Goal: Information Seeking & Learning: Learn about a topic

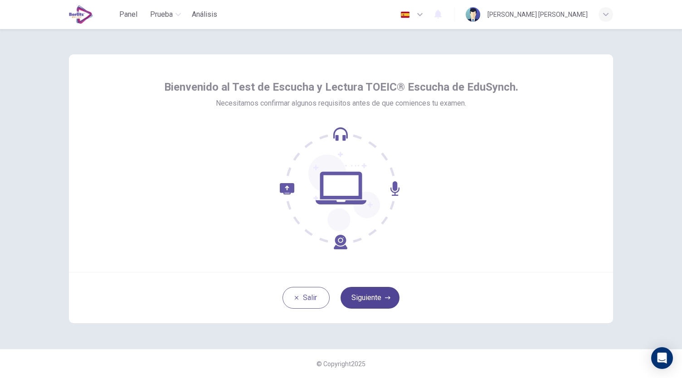
click at [360, 301] on button "Siguiente" at bounding box center [369, 298] width 59 height 22
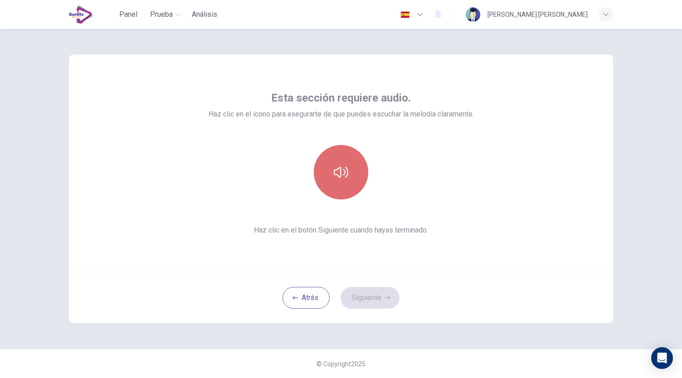
click at [343, 194] on button "button" at bounding box center [341, 172] width 54 height 54
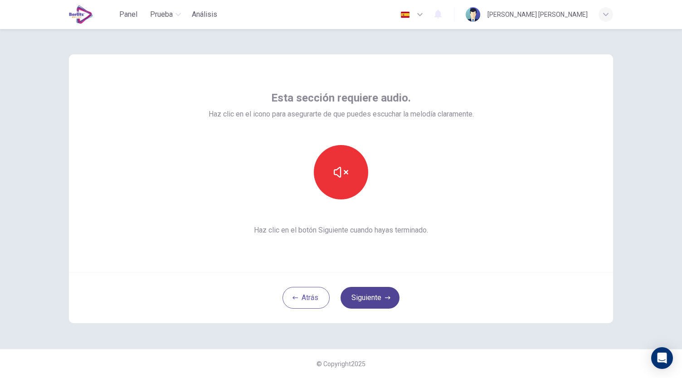
click at [362, 293] on button "Siguiente" at bounding box center [369, 298] width 59 height 22
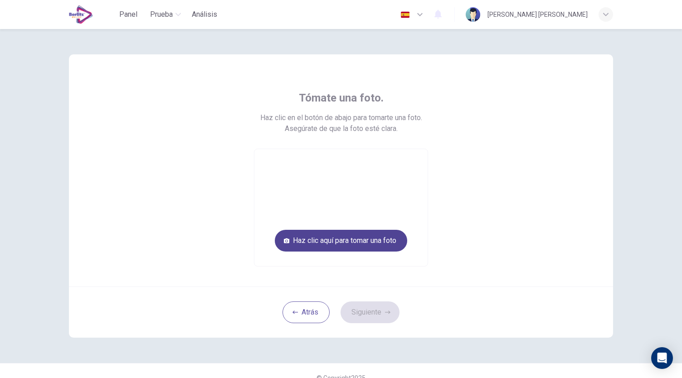
click at [322, 240] on button "Haz clic aquí para tomar una foto" at bounding box center [341, 241] width 132 height 22
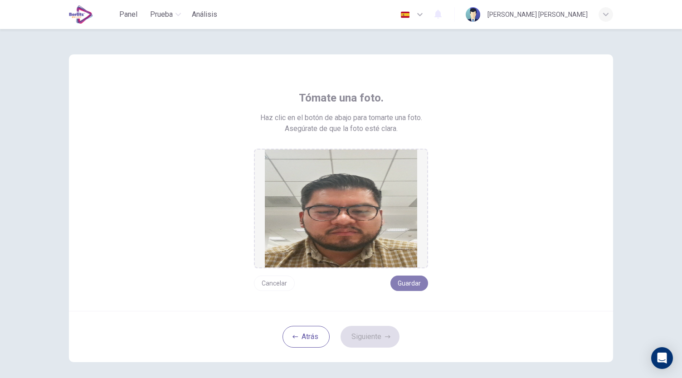
click at [413, 287] on button "Guardar" at bounding box center [409, 283] width 38 height 15
click at [362, 334] on button "Siguiente" at bounding box center [369, 337] width 59 height 22
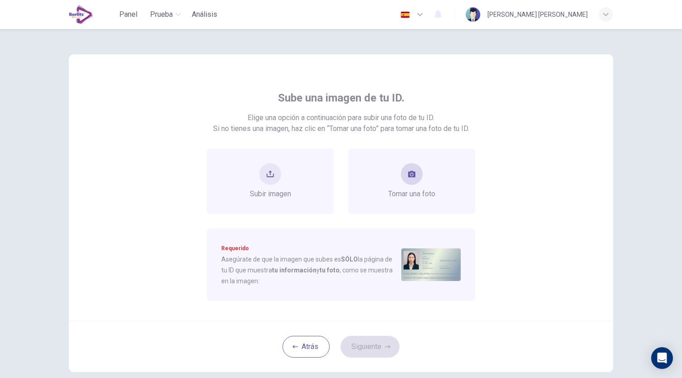
click at [397, 191] on span "Tomar una foto" at bounding box center [411, 194] width 47 height 11
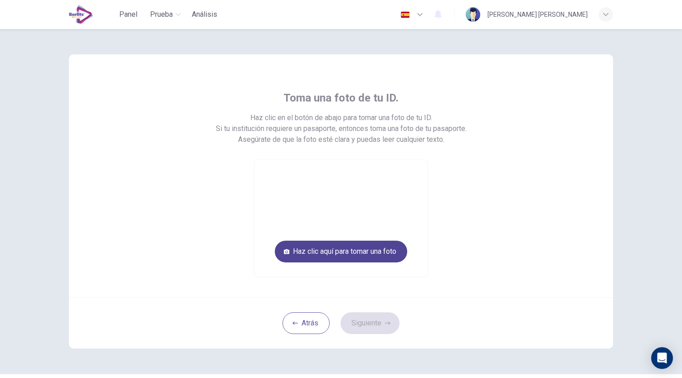
click at [380, 247] on button "Haz clic aquí para tomar una foto" at bounding box center [341, 252] width 132 height 22
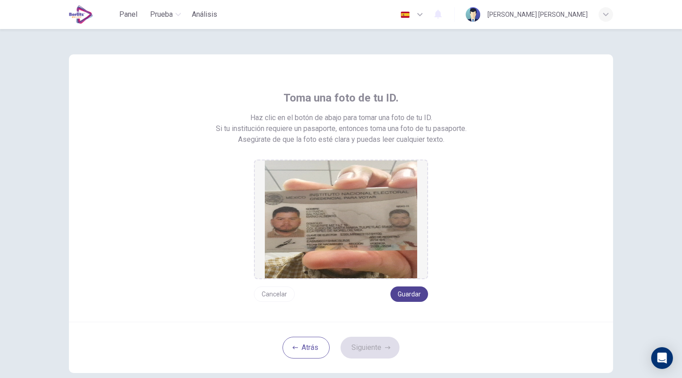
click at [414, 296] on button "Guardar" at bounding box center [409, 294] width 38 height 15
click at [367, 347] on button "Siguiente" at bounding box center [369, 348] width 59 height 22
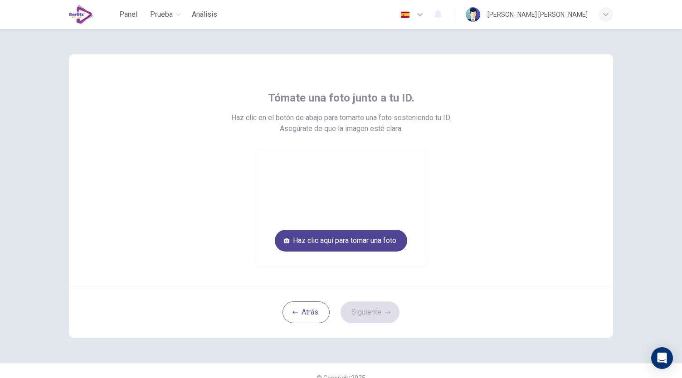
click at [324, 233] on button "Haz clic aquí para tomar una foto" at bounding box center [341, 241] width 132 height 22
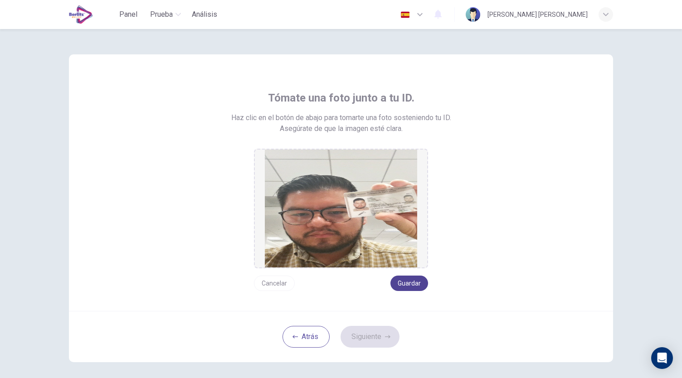
click at [406, 278] on button "Guardar" at bounding box center [409, 283] width 38 height 15
click at [367, 341] on button "Siguiente" at bounding box center [369, 337] width 59 height 22
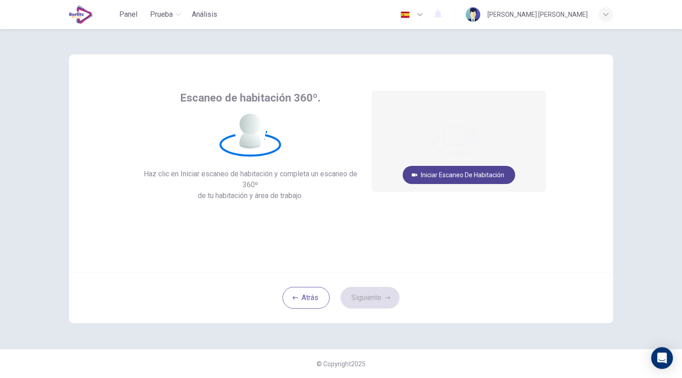
click at [453, 173] on button "Iniciar escaneo de habitación" at bounding box center [459, 175] width 112 height 18
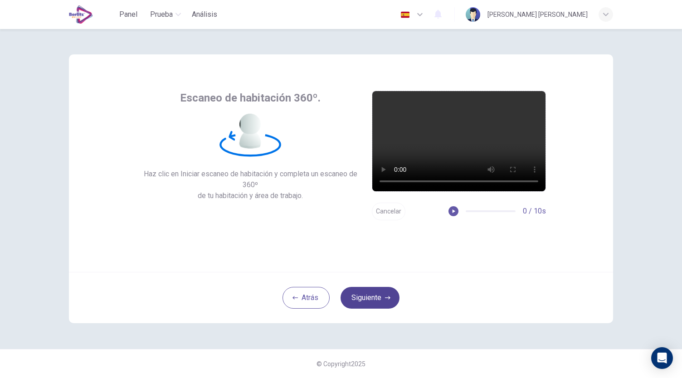
click at [359, 300] on button "Siguiente" at bounding box center [369, 298] width 59 height 22
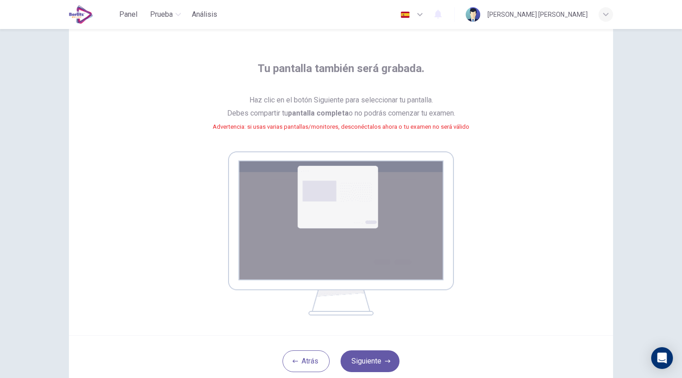
scroll to position [92, 0]
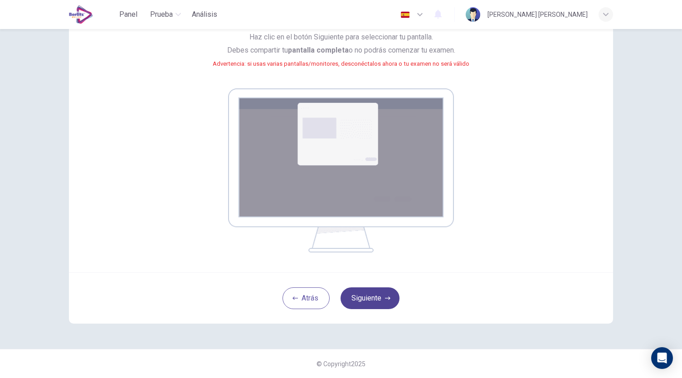
click at [370, 303] on button "Siguiente" at bounding box center [369, 298] width 59 height 22
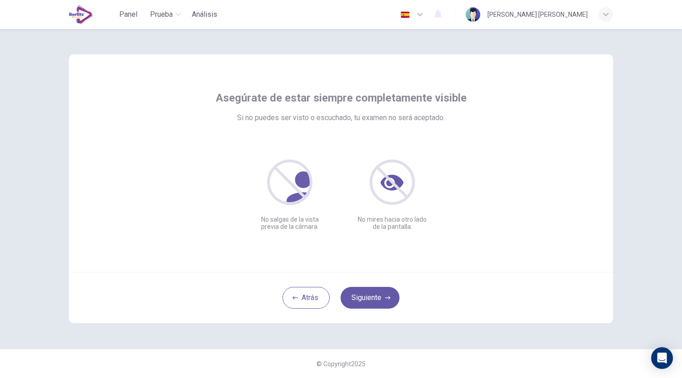
scroll to position [0, 0]
click at [363, 294] on button "Siguiente" at bounding box center [369, 298] width 59 height 22
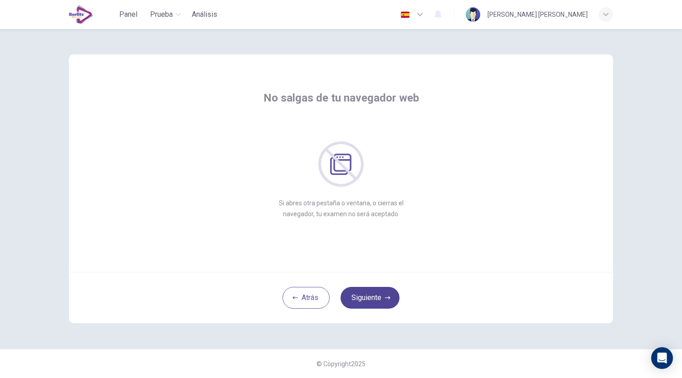
click at [363, 294] on button "Siguiente" at bounding box center [369, 298] width 59 height 22
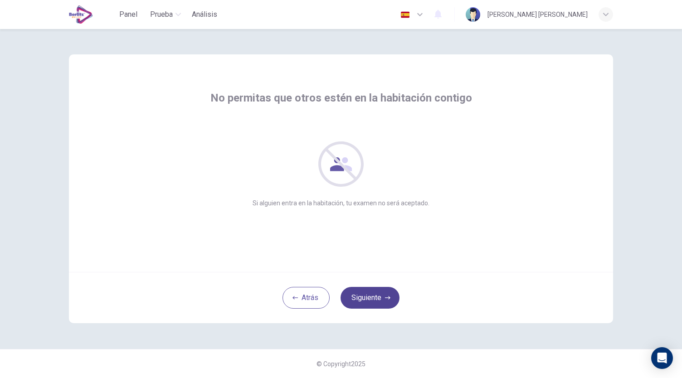
click at [363, 294] on button "Siguiente" at bounding box center [369, 298] width 59 height 22
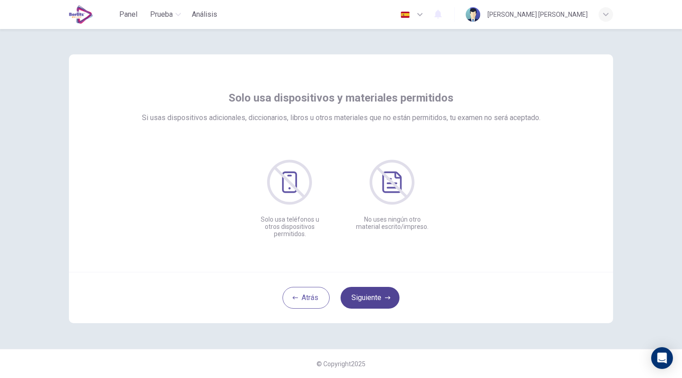
click at [363, 294] on button "Siguiente" at bounding box center [369, 298] width 59 height 22
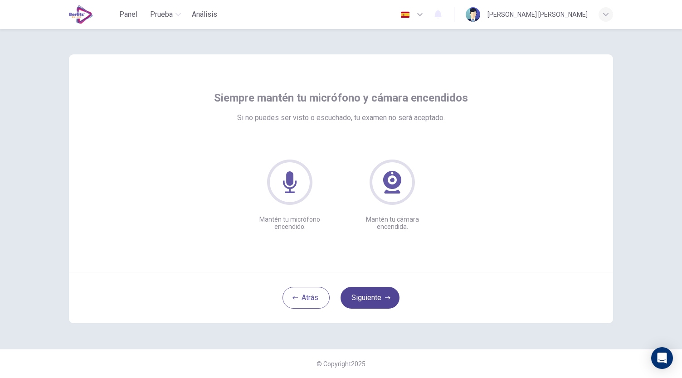
click at [363, 294] on button "Siguiente" at bounding box center [369, 298] width 59 height 22
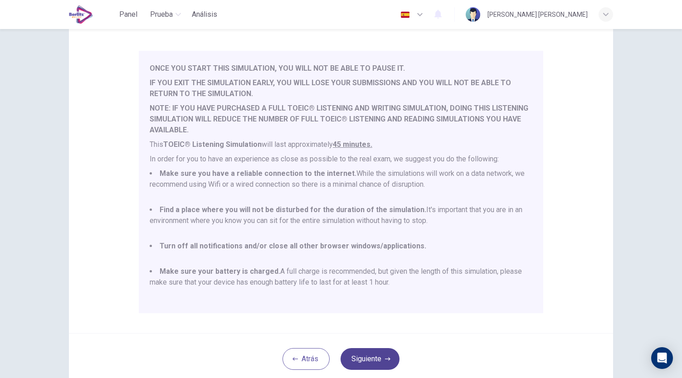
scroll to position [126, 0]
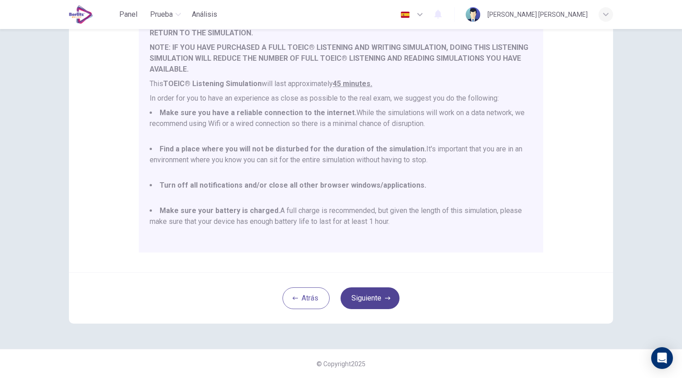
click at [372, 300] on button "Siguiente" at bounding box center [369, 298] width 59 height 22
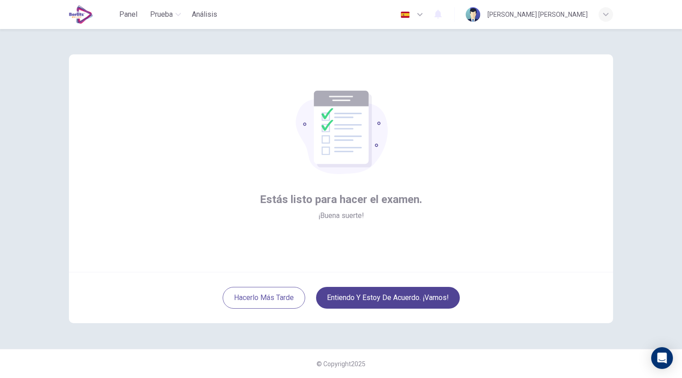
scroll to position [0, 0]
click at [355, 296] on button "Entiendo y estoy de acuerdo. ¡Vamos!" at bounding box center [388, 298] width 144 height 22
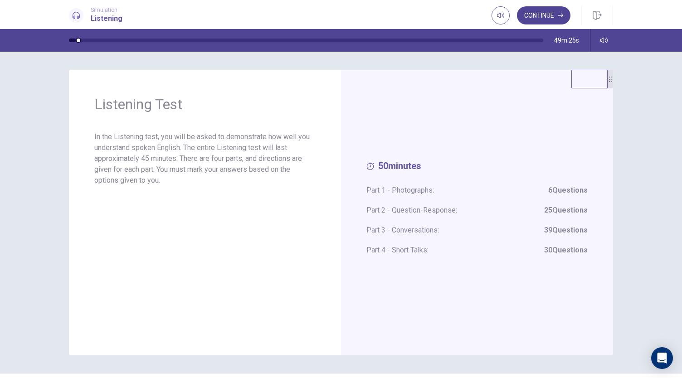
click at [528, 16] on button "Continue" at bounding box center [543, 15] width 53 height 18
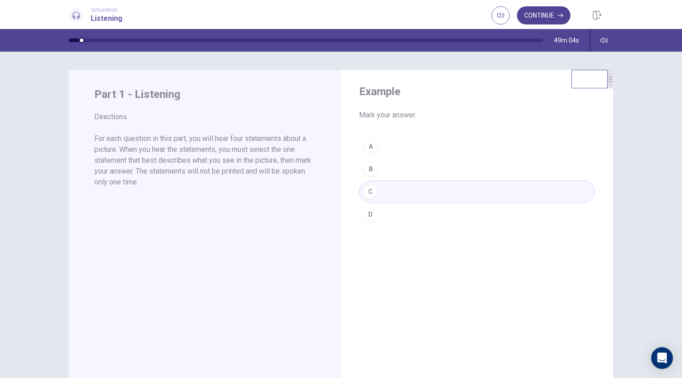
click at [534, 12] on button "Continue" at bounding box center [543, 15] width 53 height 18
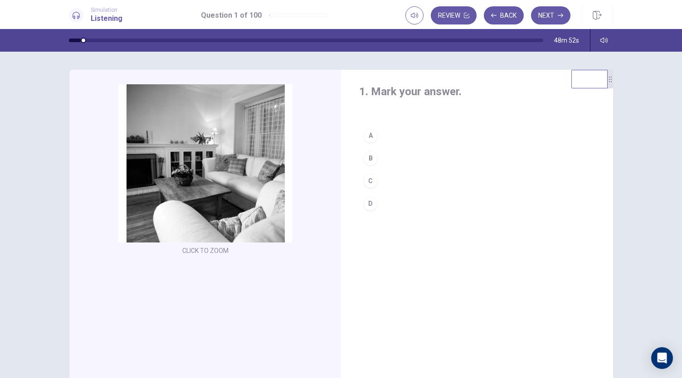
click at [373, 160] on div "B" at bounding box center [370, 158] width 15 height 15
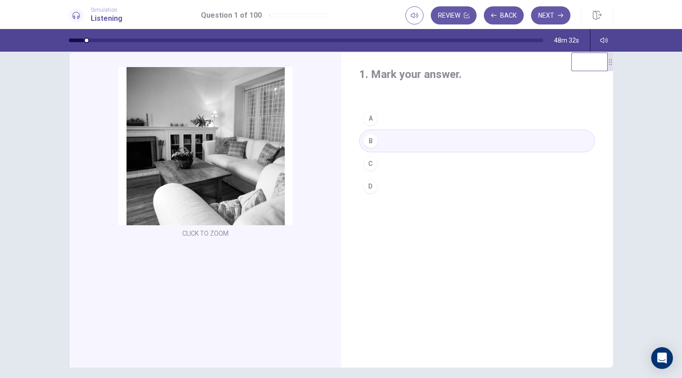
scroll to position [17, 0]
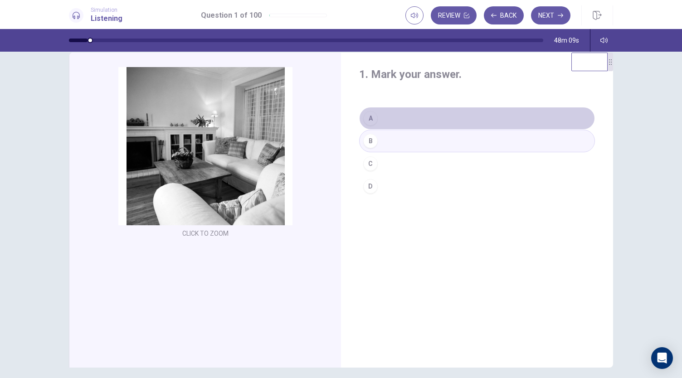
click at [421, 121] on button "A" at bounding box center [477, 118] width 236 height 23
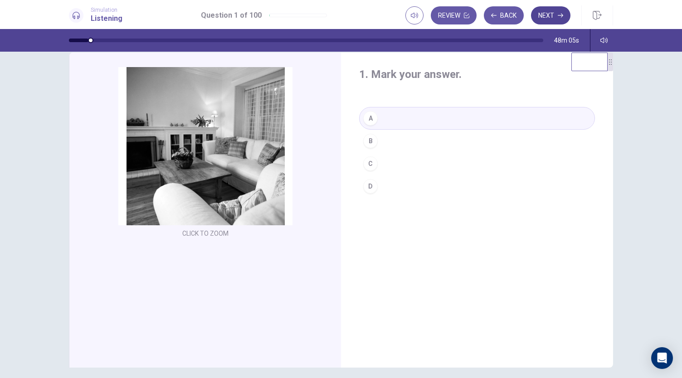
click at [551, 15] on button "Next" at bounding box center [550, 15] width 39 height 18
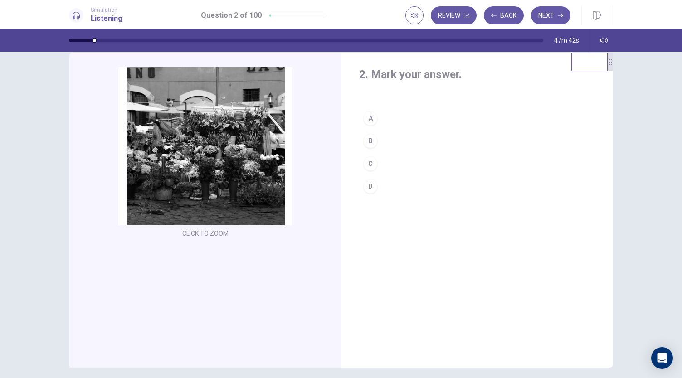
click at [372, 114] on div "A" at bounding box center [370, 118] width 15 height 15
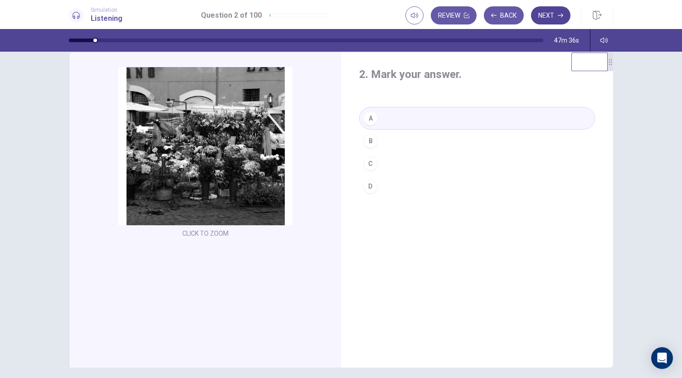
click at [543, 24] on button "Next" at bounding box center [550, 15] width 39 height 18
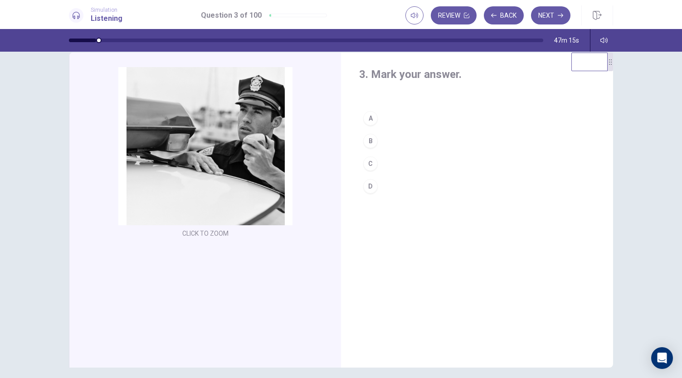
click at [385, 167] on button "C" at bounding box center [477, 163] width 236 height 23
click at [425, 127] on button "A" at bounding box center [477, 118] width 236 height 23
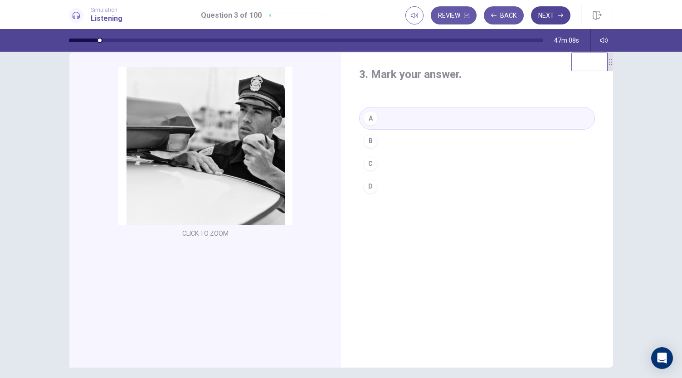
click at [552, 19] on button "Next" at bounding box center [550, 15] width 39 height 18
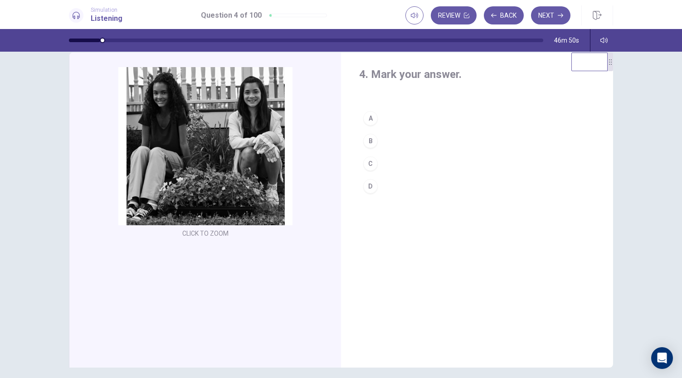
click at [398, 183] on button "D" at bounding box center [477, 186] width 236 height 23
click at [556, 16] on button "Next" at bounding box center [550, 15] width 39 height 18
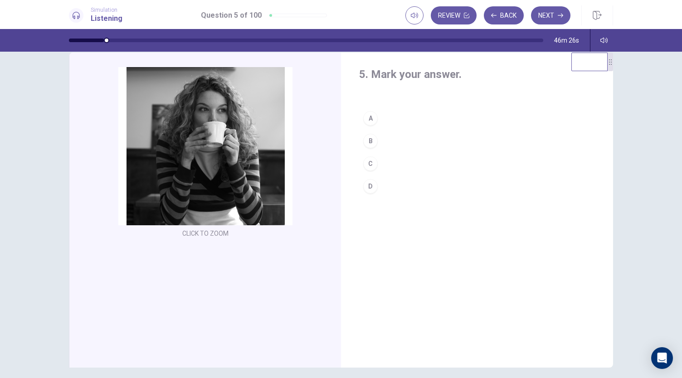
click at [379, 186] on button "D" at bounding box center [477, 186] width 236 height 23
click at [550, 15] on button "Next" at bounding box center [550, 15] width 39 height 18
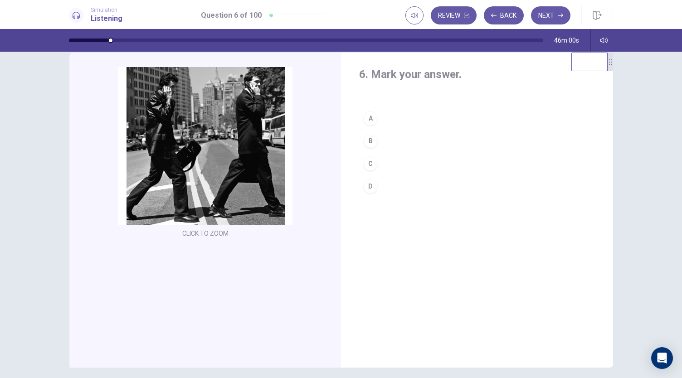
click at [386, 142] on button "B" at bounding box center [477, 141] width 236 height 23
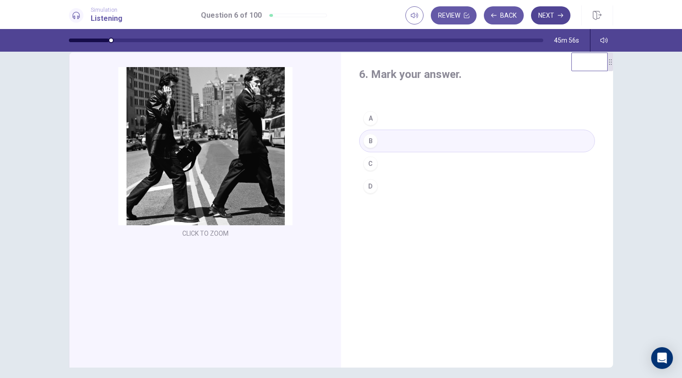
click at [551, 14] on button "Next" at bounding box center [550, 15] width 39 height 18
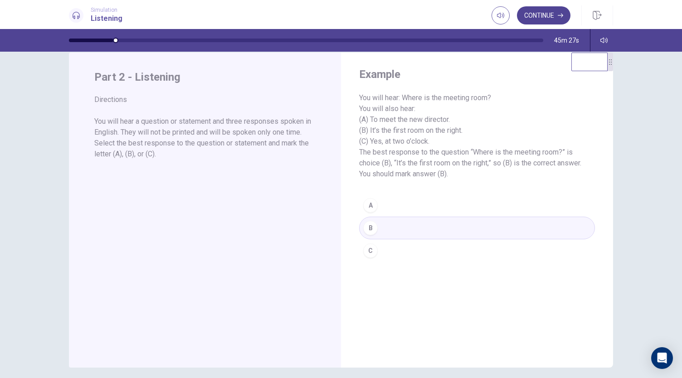
click at [543, 12] on button "Continue" at bounding box center [543, 15] width 53 height 18
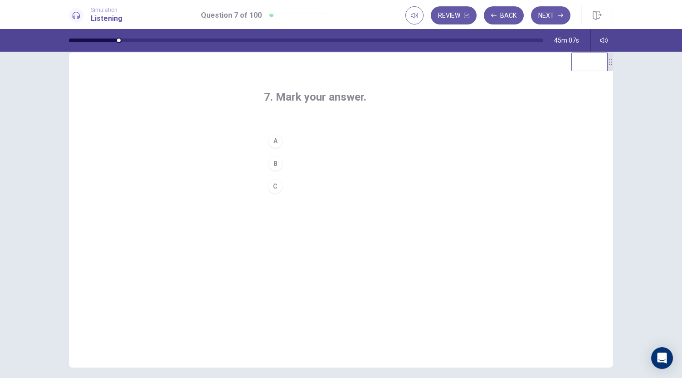
click at [312, 165] on button "B" at bounding box center [341, 163] width 154 height 23
click at [557, 17] on button "Next" at bounding box center [550, 15] width 39 height 18
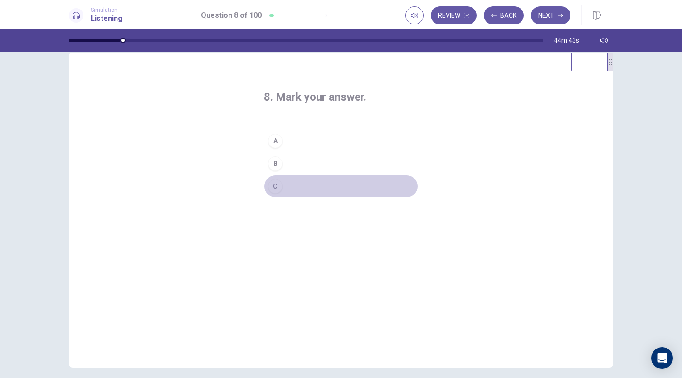
click at [292, 191] on button "C" at bounding box center [341, 186] width 154 height 23
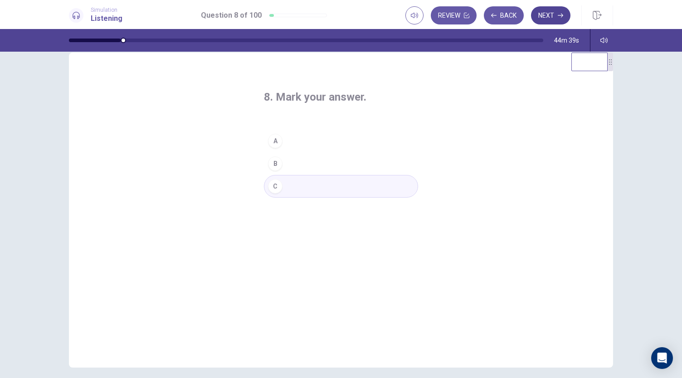
click at [553, 18] on button "Next" at bounding box center [550, 15] width 39 height 18
click at [288, 190] on button "C" at bounding box center [341, 186] width 154 height 23
click at [554, 11] on button "Next" at bounding box center [550, 15] width 39 height 18
click at [272, 162] on div "B" at bounding box center [275, 163] width 15 height 15
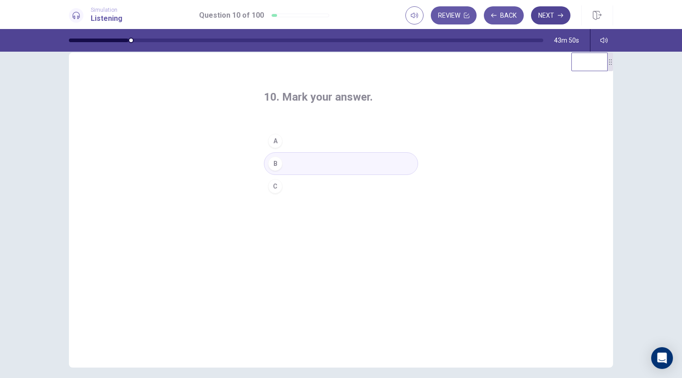
click at [551, 17] on button "Next" at bounding box center [550, 15] width 39 height 18
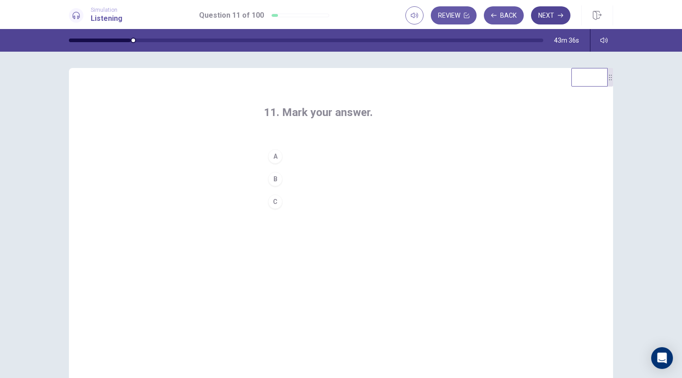
scroll to position [0, 0]
click at [295, 180] on button "B" at bounding box center [341, 181] width 154 height 23
click at [554, 18] on button "Next" at bounding box center [550, 15] width 39 height 18
click at [290, 170] on button "B" at bounding box center [341, 181] width 154 height 23
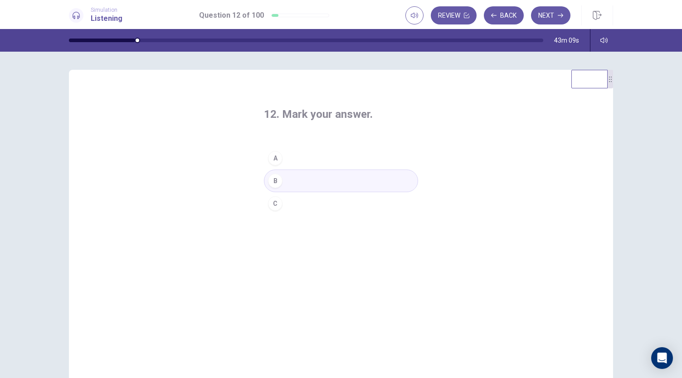
click at [304, 161] on button "A" at bounding box center [341, 158] width 154 height 23
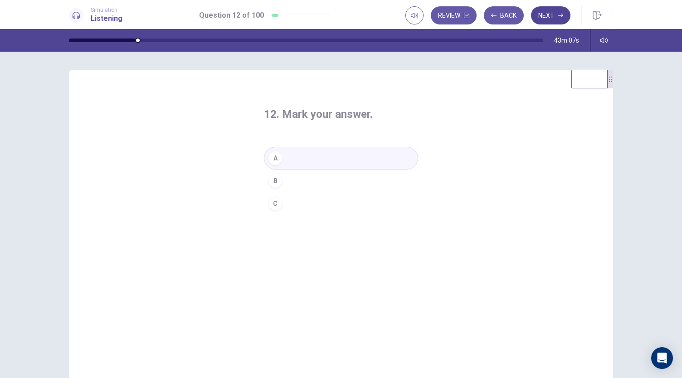
click at [554, 11] on button "Next" at bounding box center [550, 15] width 39 height 18
click at [324, 165] on button "A" at bounding box center [341, 158] width 154 height 23
click at [549, 15] on button "Next" at bounding box center [550, 15] width 39 height 18
click at [321, 204] on button "C" at bounding box center [341, 203] width 154 height 23
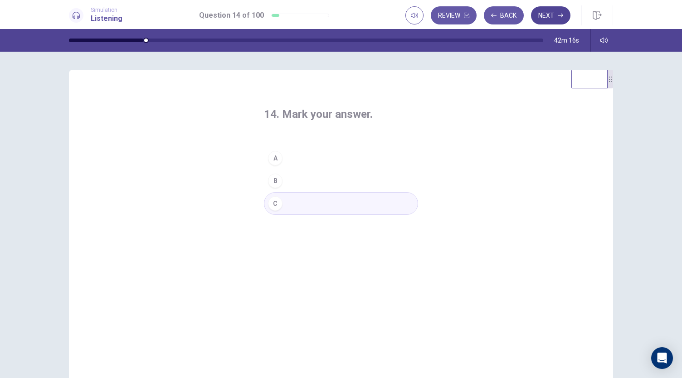
click at [554, 15] on button "Next" at bounding box center [550, 15] width 39 height 18
click at [291, 199] on button "C" at bounding box center [341, 203] width 154 height 23
click at [554, 15] on button "Next" at bounding box center [550, 15] width 39 height 18
click at [314, 162] on button "A" at bounding box center [341, 158] width 154 height 23
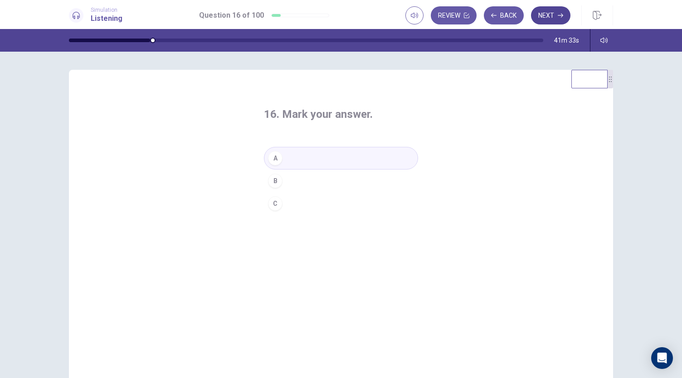
click at [551, 10] on button "Next" at bounding box center [550, 15] width 39 height 18
click at [272, 180] on div "B" at bounding box center [275, 181] width 15 height 15
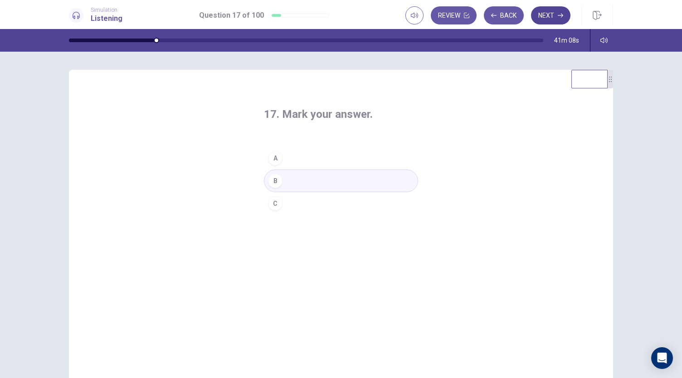
click at [549, 17] on button "Next" at bounding box center [550, 15] width 39 height 18
click at [275, 205] on div "C" at bounding box center [275, 203] width 15 height 15
click at [545, 10] on button "Next" at bounding box center [550, 15] width 39 height 18
click at [278, 181] on div "B" at bounding box center [275, 181] width 15 height 15
click at [553, 15] on button "Next" at bounding box center [550, 15] width 39 height 18
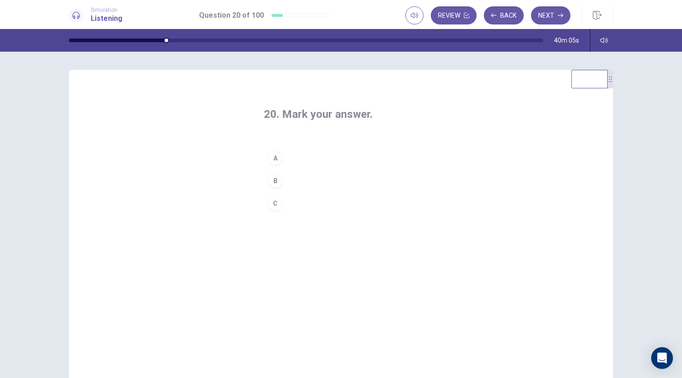
click at [293, 181] on button "B" at bounding box center [341, 181] width 154 height 23
click at [559, 13] on icon "button" at bounding box center [560, 15] width 5 height 5
click at [314, 160] on button "A" at bounding box center [341, 158] width 154 height 23
click at [557, 15] on button "Next" at bounding box center [550, 15] width 39 height 18
click at [306, 181] on button "B" at bounding box center [341, 181] width 154 height 23
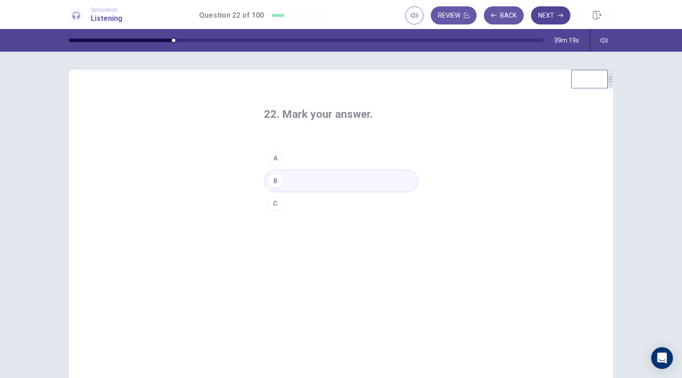
click at [554, 15] on button "Next" at bounding box center [550, 15] width 39 height 18
click at [271, 203] on div "C" at bounding box center [275, 203] width 15 height 15
click at [550, 21] on button "Next" at bounding box center [550, 15] width 39 height 18
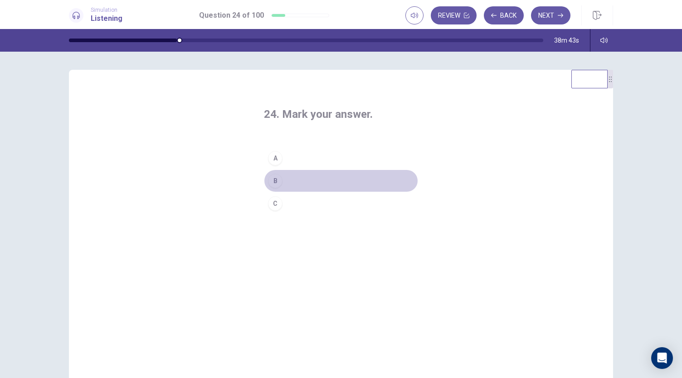
click at [278, 186] on button "B" at bounding box center [341, 181] width 154 height 23
click at [274, 204] on div "C" at bounding box center [275, 203] width 15 height 15
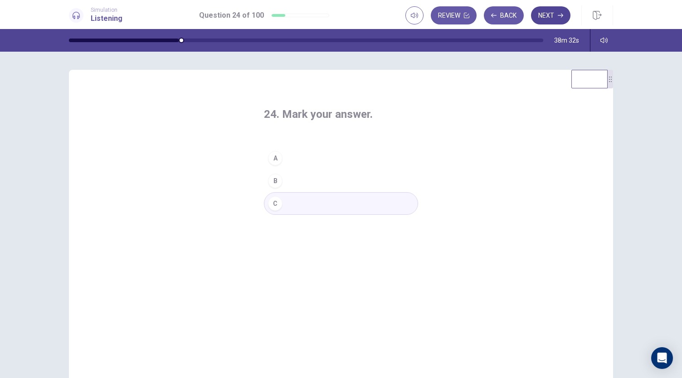
click at [544, 18] on button "Next" at bounding box center [550, 15] width 39 height 18
click at [279, 176] on div "B" at bounding box center [275, 181] width 15 height 15
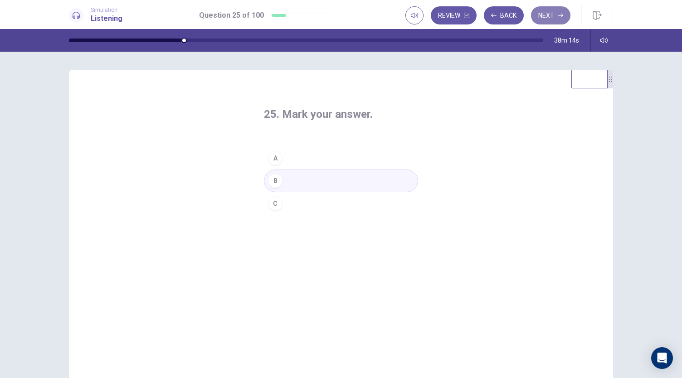
click at [542, 19] on button "Next" at bounding box center [550, 15] width 39 height 18
click at [275, 158] on div "A" at bounding box center [275, 158] width 15 height 15
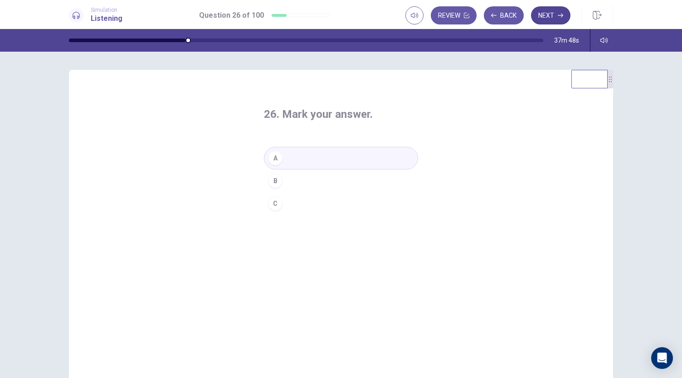
click at [539, 16] on button "Next" at bounding box center [550, 15] width 39 height 18
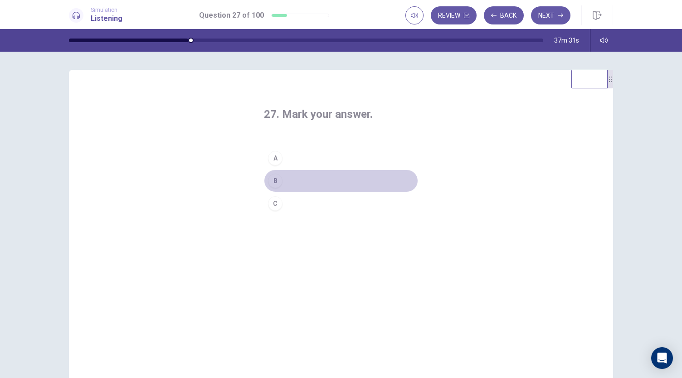
click at [274, 183] on div "B" at bounding box center [275, 181] width 15 height 15
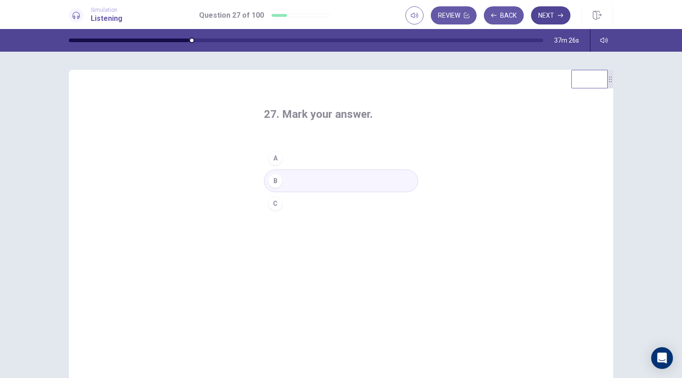
click at [544, 19] on button "Next" at bounding box center [550, 15] width 39 height 18
click at [276, 205] on div "C" at bounding box center [275, 203] width 15 height 15
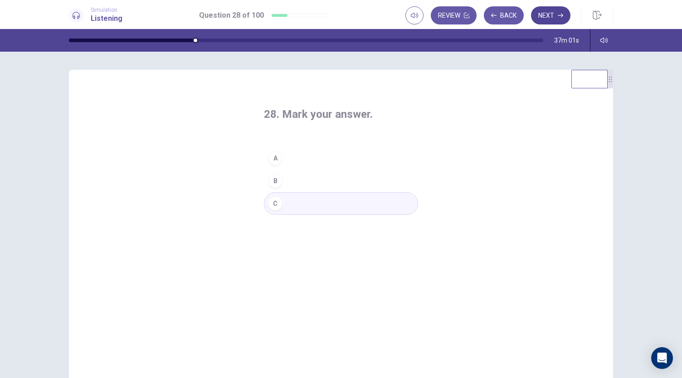
click at [547, 19] on button "Next" at bounding box center [550, 15] width 39 height 18
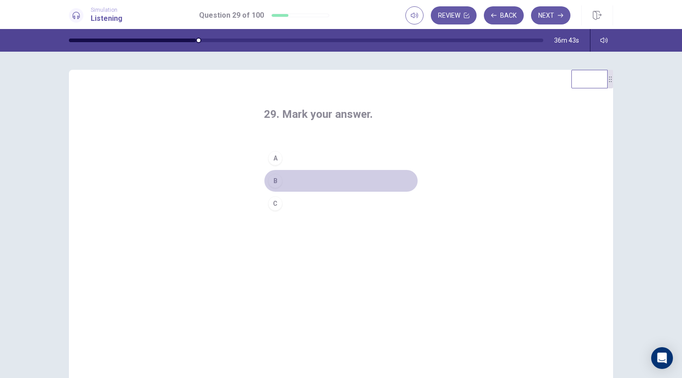
click at [272, 181] on div "B" at bounding box center [275, 181] width 15 height 15
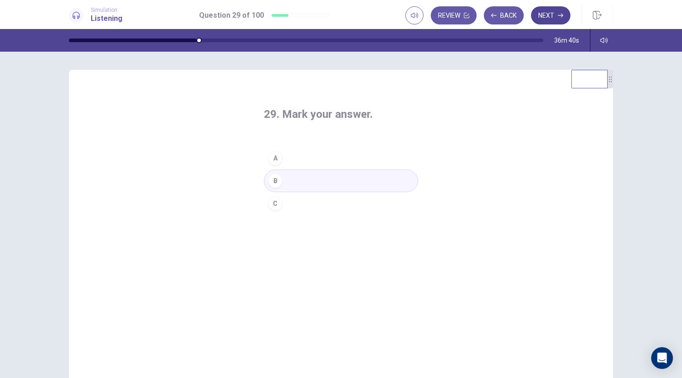
click at [552, 12] on button "Next" at bounding box center [550, 15] width 39 height 18
click at [273, 205] on div "C" at bounding box center [275, 203] width 15 height 15
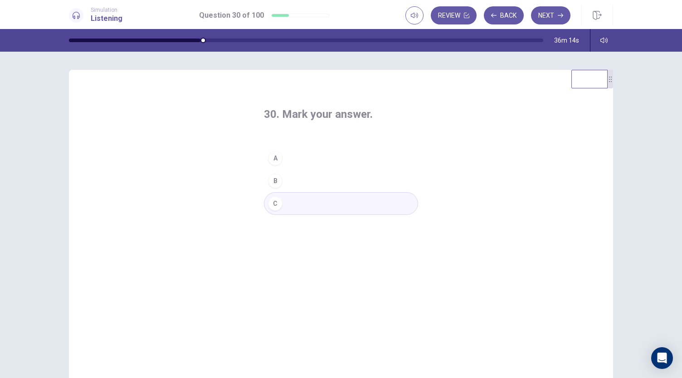
click at [556, 5] on div "Review Back Next" at bounding box center [509, 15] width 208 height 20
click at [549, 13] on button "Next" at bounding box center [550, 15] width 39 height 18
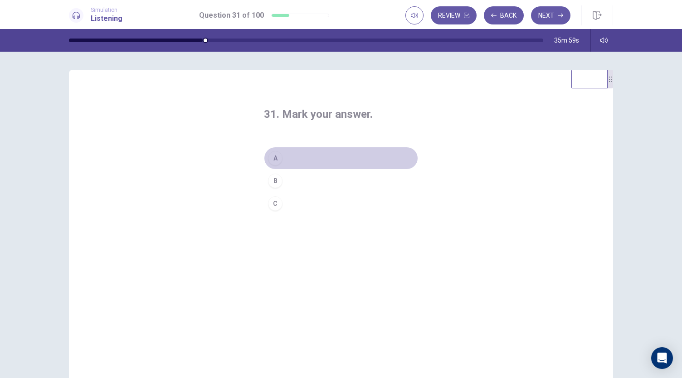
click at [274, 161] on div "A" at bounding box center [275, 158] width 15 height 15
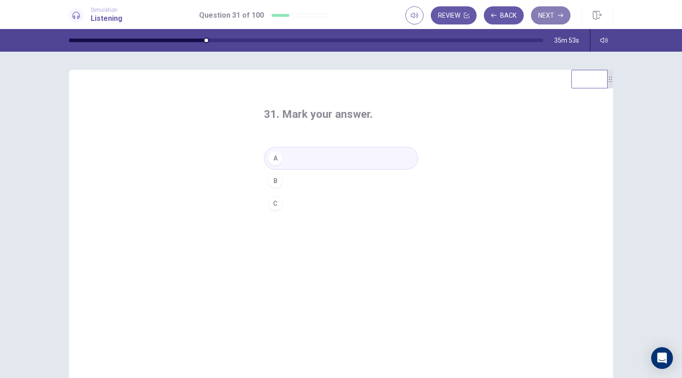
click at [543, 16] on button "Next" at bounding box center [550, 15] width 39 height 18
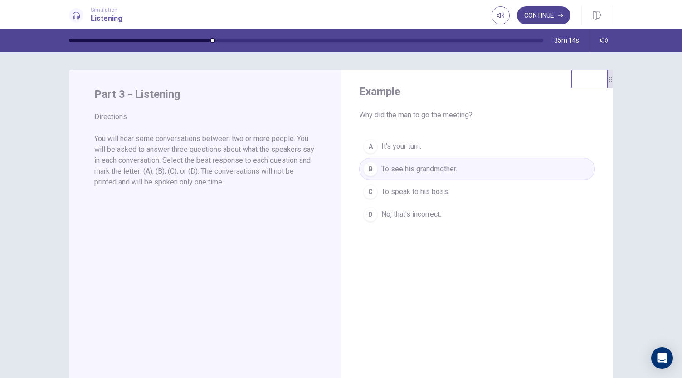
click at [539, 13] on button "Continue" at bounding box center [543, 15] width 53 height 18
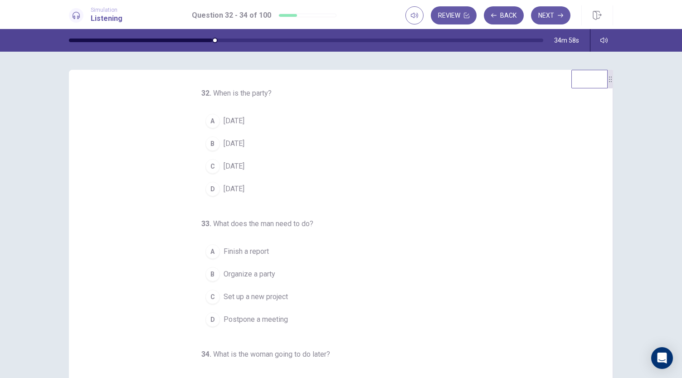
click at [206, 141] on div "B" at bounding box center [212, 143] width 15 height 15
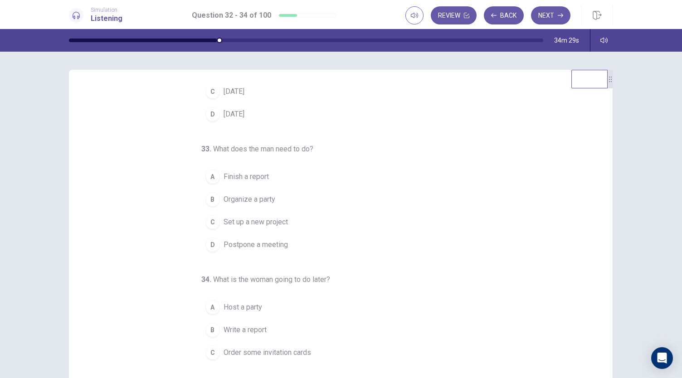
scroll to position [91, 0]
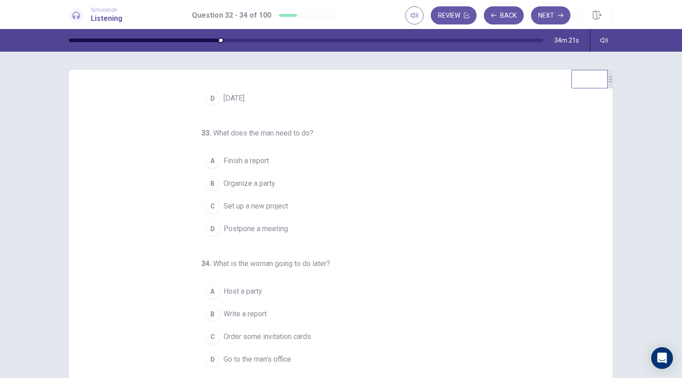
click at [209, 157] on div "A" at bounding box center [212, 161] width 15 height 15
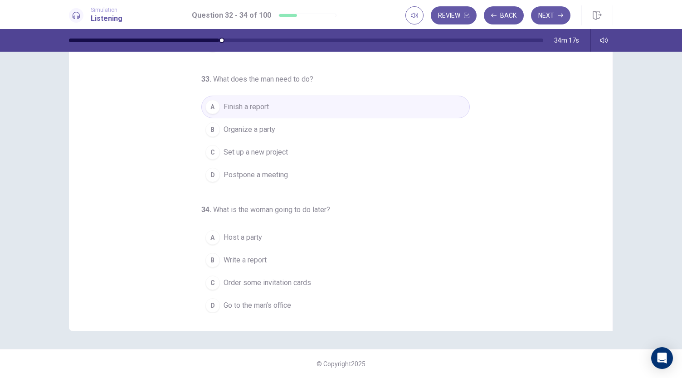
scroll to position [54, 0]
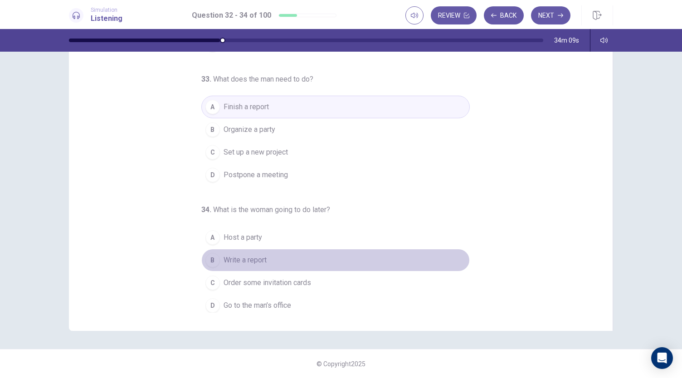
click at [209, 261] on div "B" at bounding box center [212, 260] width 15 height 15
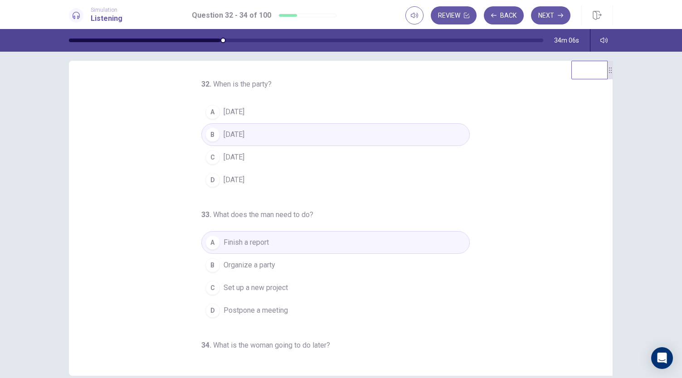
scroll to position [0, 0]
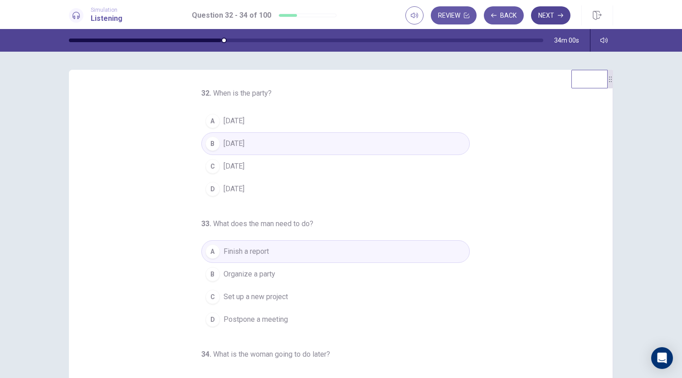
click at [557, 15] on button "Next" at bounding box center [550, 15] width 39 height 18
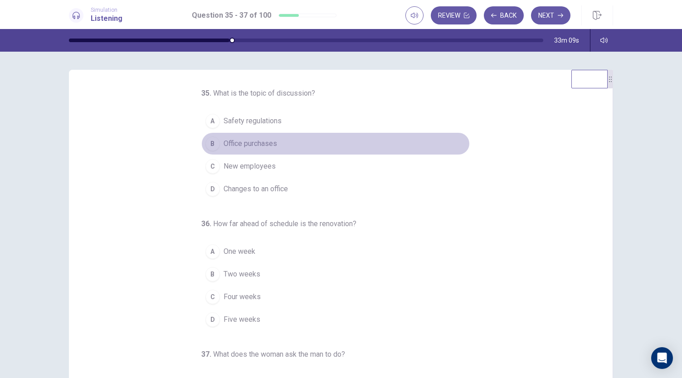
click at [214, 144] on div "B" at bounding box center [212, 143] width 15 height 15
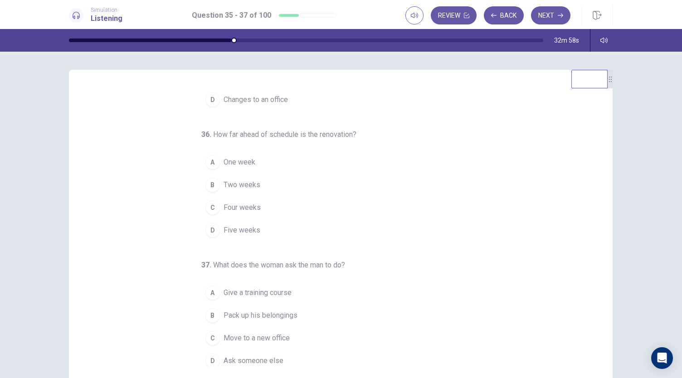
scroll to position [91, 0]
click at [209, 160] on div "A" at bounding box center [212, 161] width 15 height 15
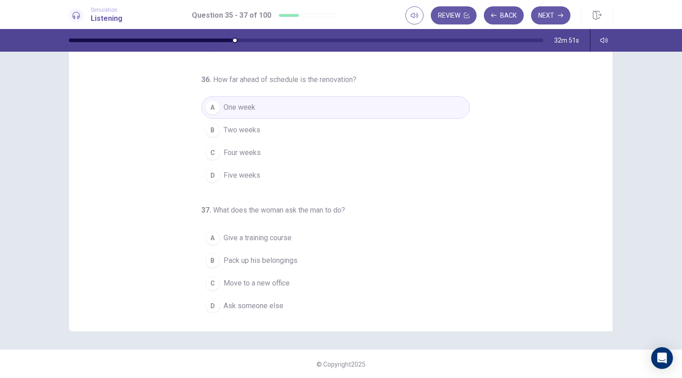
scroll to position [54, 0]
click at [207, 279] on div "C" at bounding box center [212, 283] width 15 height 15
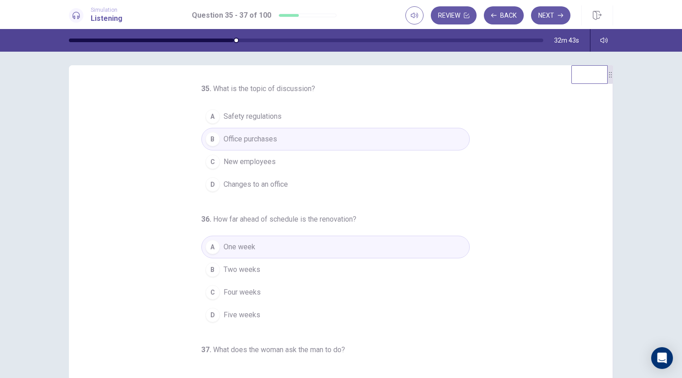
scroll to position [0, 0]
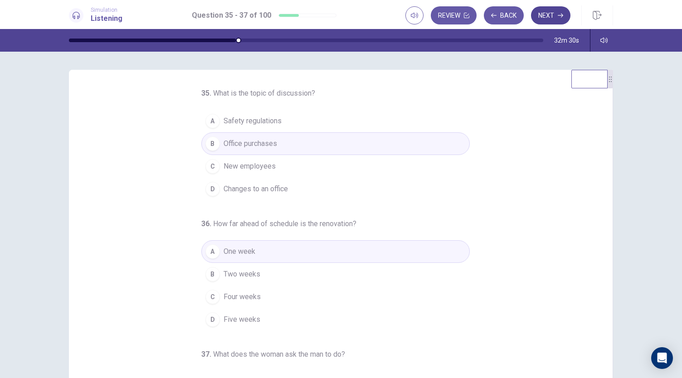
click at [546, 11] on button "Next" at bounding box center [550, 15] width 39 height 18
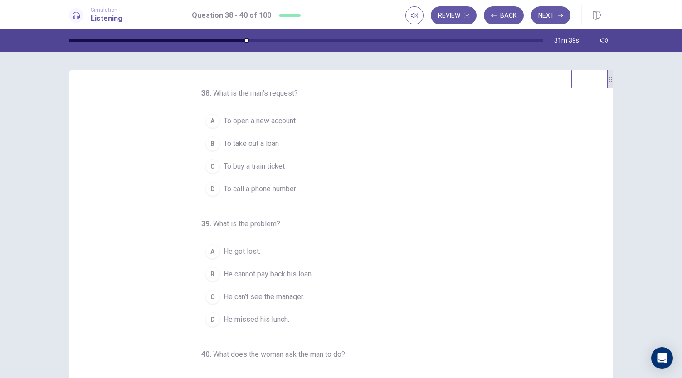
click at [210, 124] on div "A" at bounding box center [212, 121] width 15 height 15
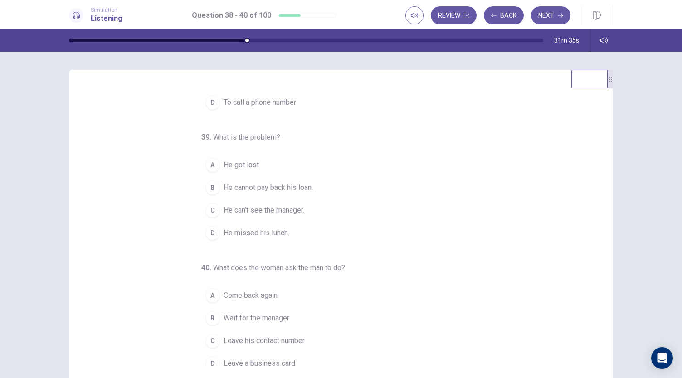
scroll to position [91, 0]
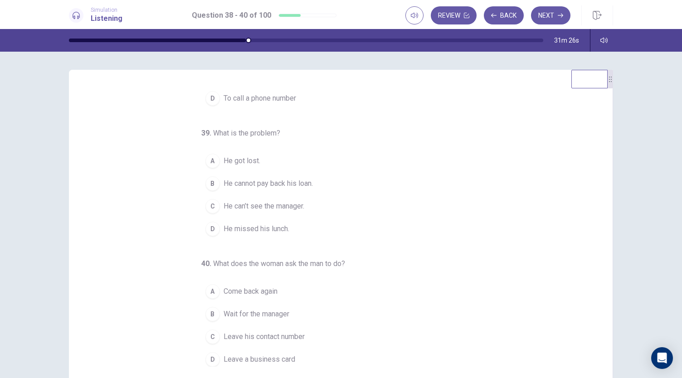
click at [209, 206] on div "C" at bounding box center [212, 206] width 15 height 15
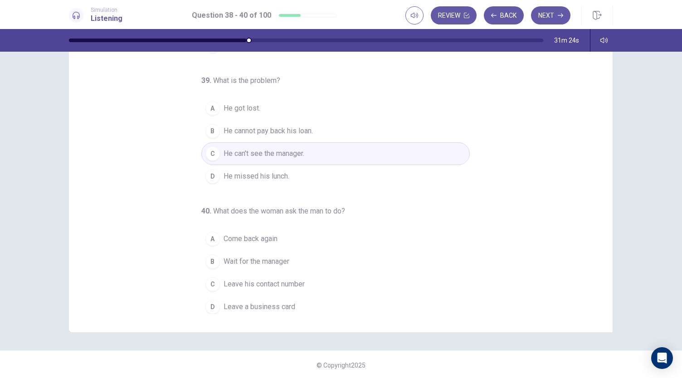
scroll to position [54, 0]
click at [208, 235] on div "A" at bounding box center [212, 237] width 15 height 15
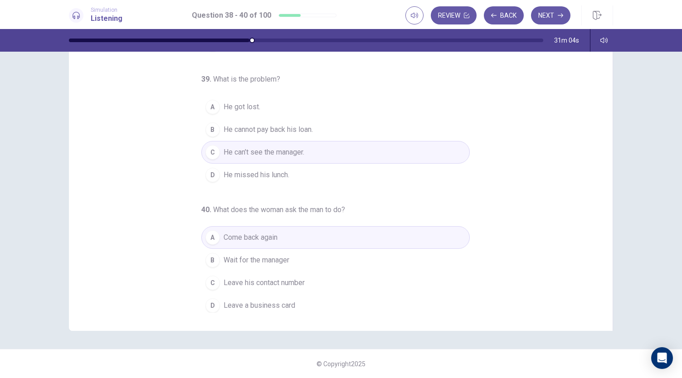
click at [205, 258] on div "B" at bounding box center [212, 260] width 15 height 15
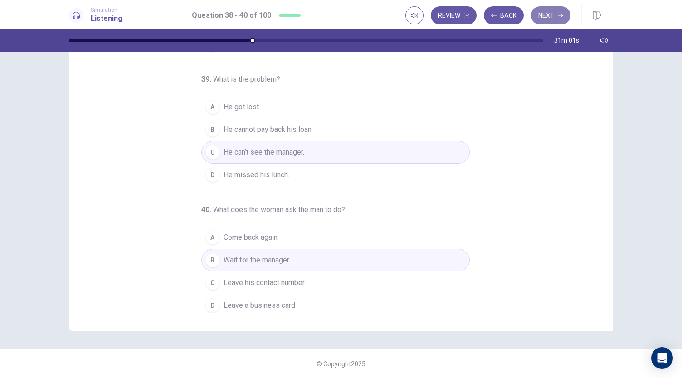
click at [554, 12] on button "Next" at bounding box center [550, 15] width 39 height 18
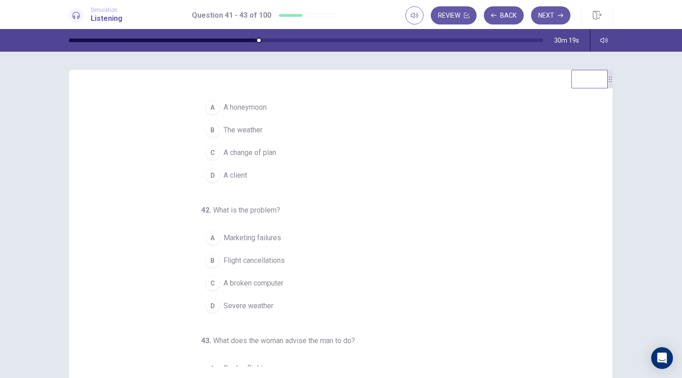
scroll to position [0, 0]
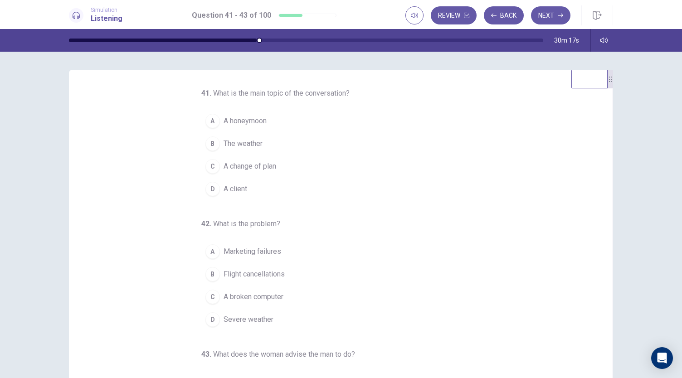
click at [211, 165] on div "C" at bounding box center [212, 166] width 15 height 15
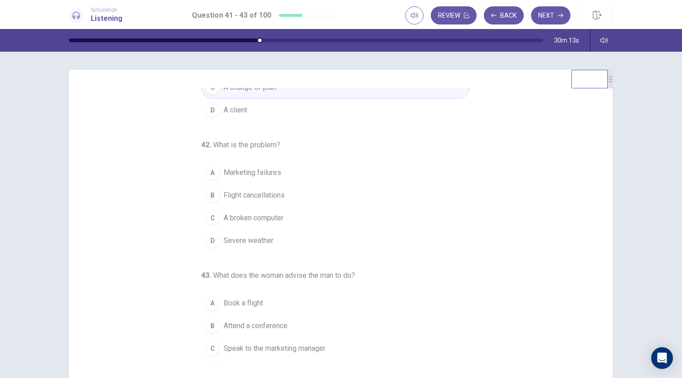
scroll to position [78, 0]
click at [208, 193] on div "B" at bounding box center [212, 197] width 15 height 15
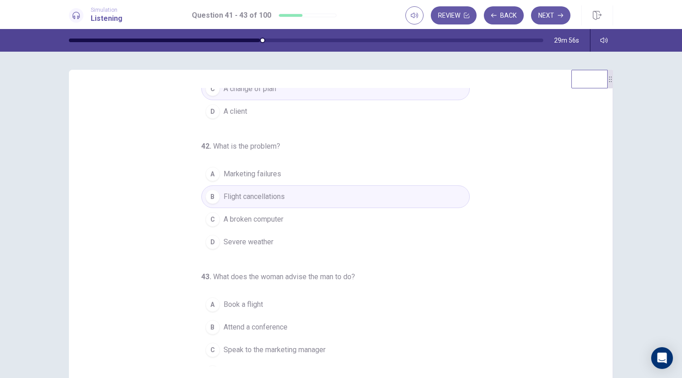
click at [211, 174] on div "A" at bounding box center [212, 174] width 15 height 15
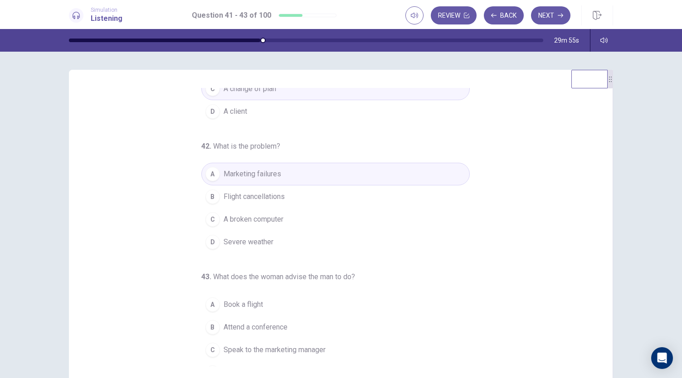
scroll to position [91, 0]
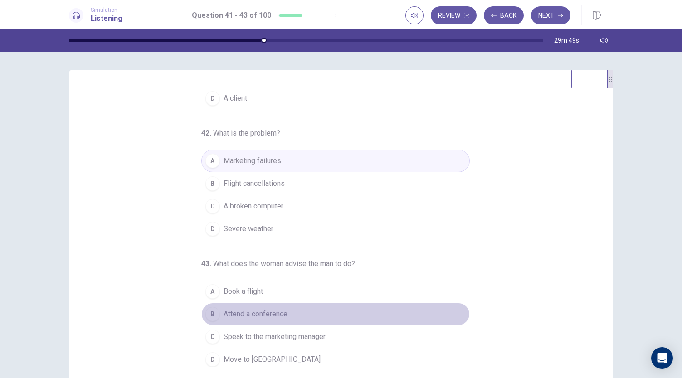
click at [206, 311] on div "B" at bounding box center [212, 314] width 15 height 15
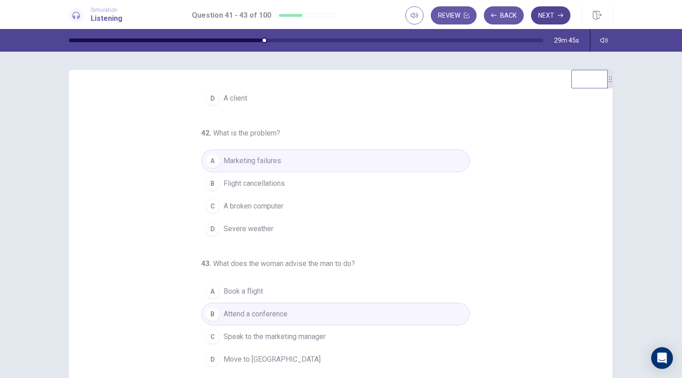
click at [547, 19] on button "Next" at bounding box center [550, 15] width 39 height 18
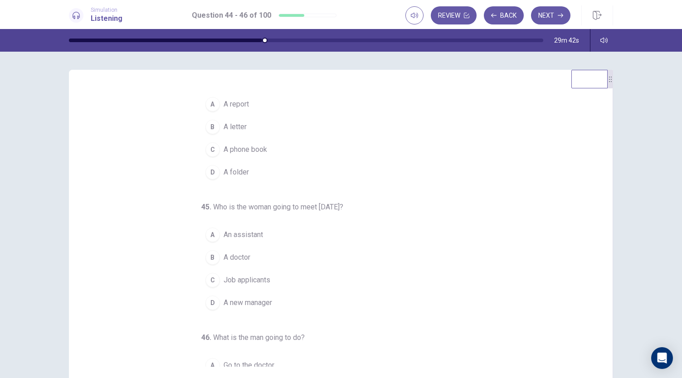
scroll to position [0, 0]
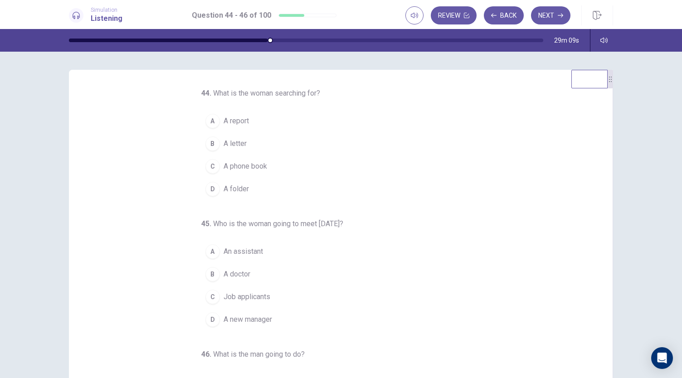
click at [212, 192] on div "D" at bounding box center [212, 189] width 15 height 15
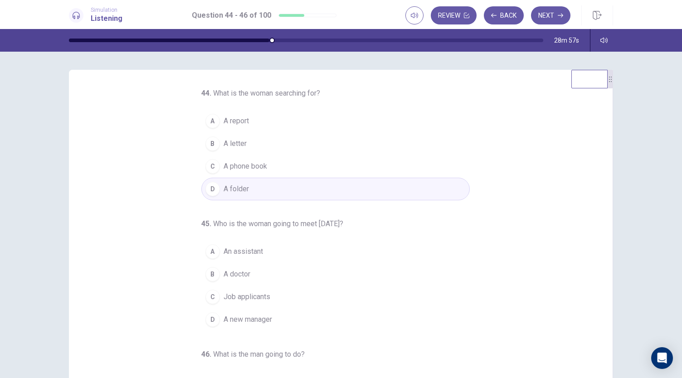
click at [208, 121] on div "A" at bounding box center [212, 121] width 15 height 15
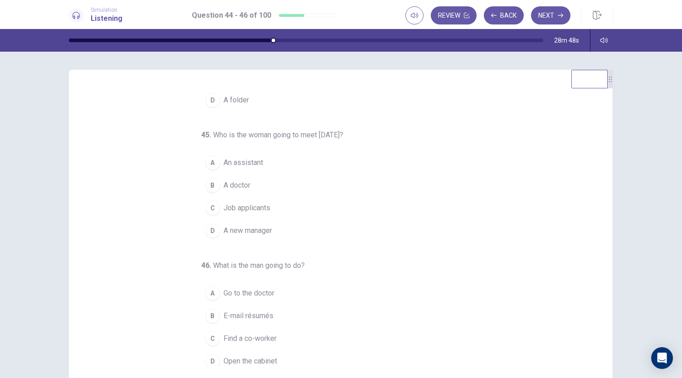
scroll to position [91, 0]
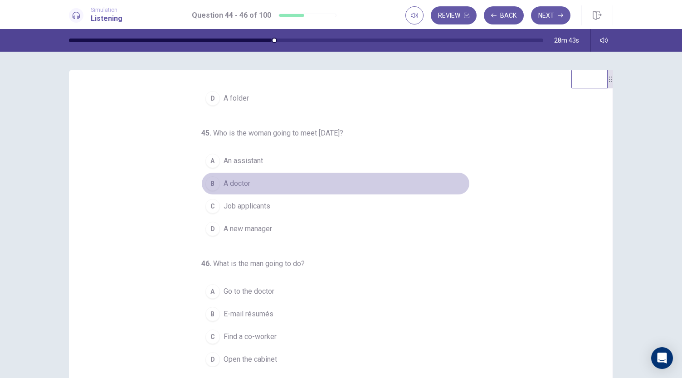
click at [209, 179] on div "B" at bounding box center [212, 183] width 15 height 15
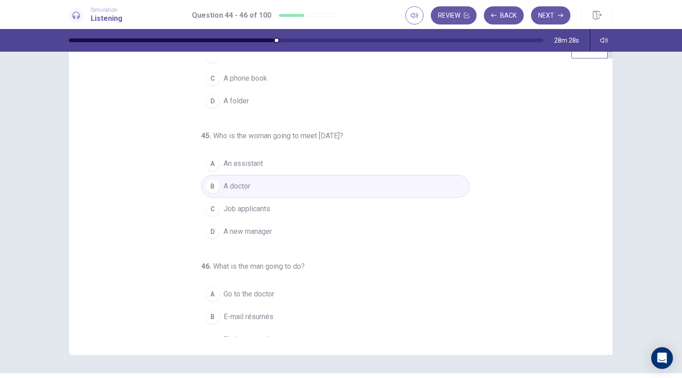
scroll to position [58, 0]
click at [263, 171] on button "A An assistant" at bounding box center [335, 163] width 268 height 23
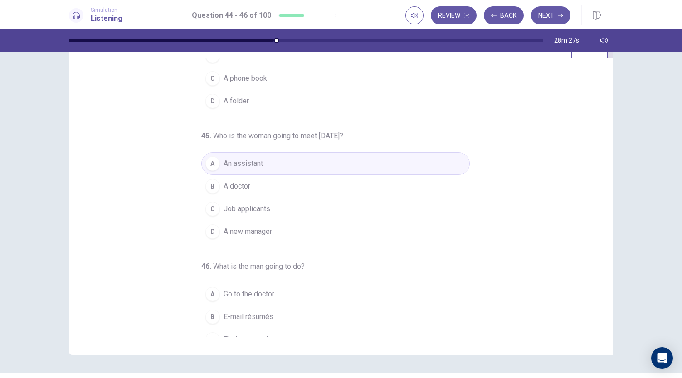
scroll to position [91, 0]
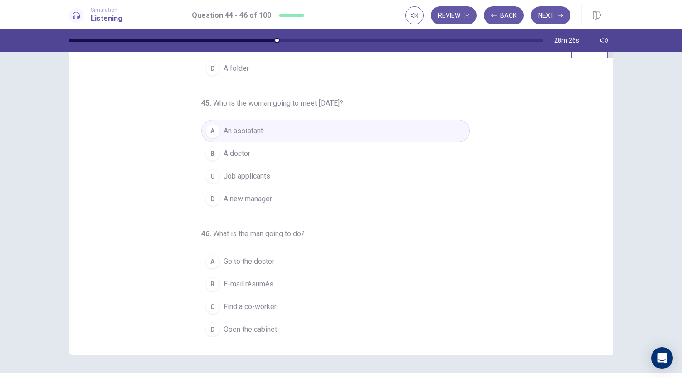
click at [277, 250] on button "A Go to the doctor" at bounding box center [335, 261] width 268 height 23
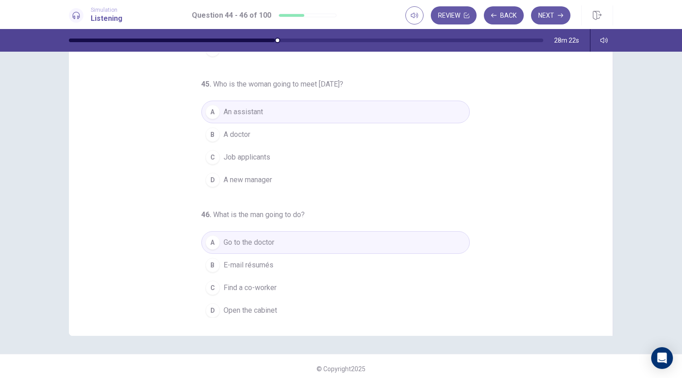
scroll to position [50, 0]
click at [303, 267] on button "B E-mail résumés" at bounding box center [335, 264] width 268 height 23
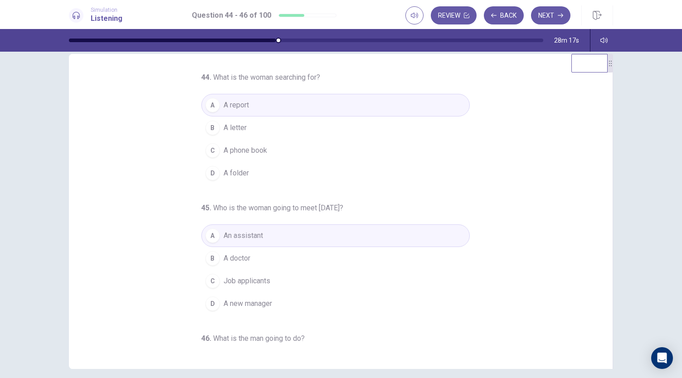
scroll to position [0, 0]
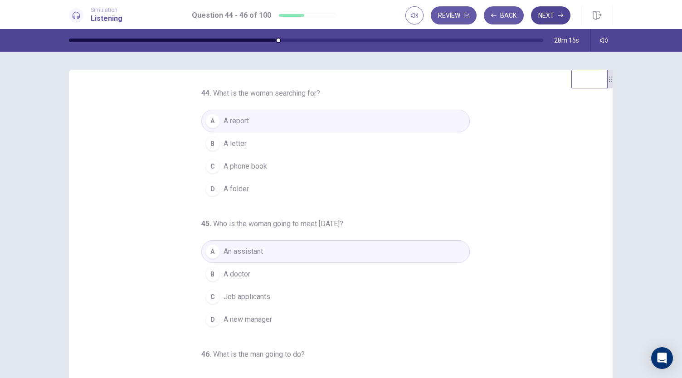
click at [551, 15] on button "Next" at bounding box center [550, 15] width 39 height 18
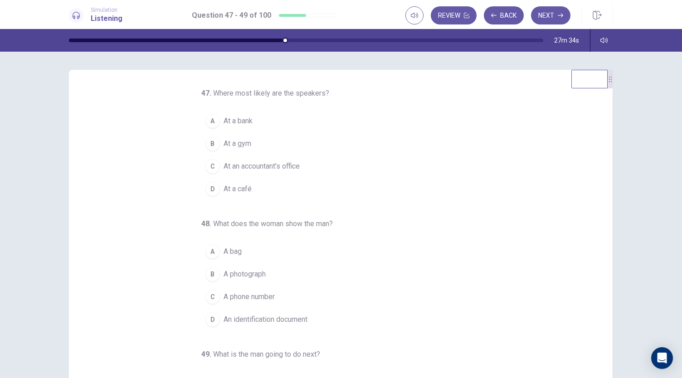
click at [209, 123] on div "A" at bounding box center [212, 121] width 15 height 15
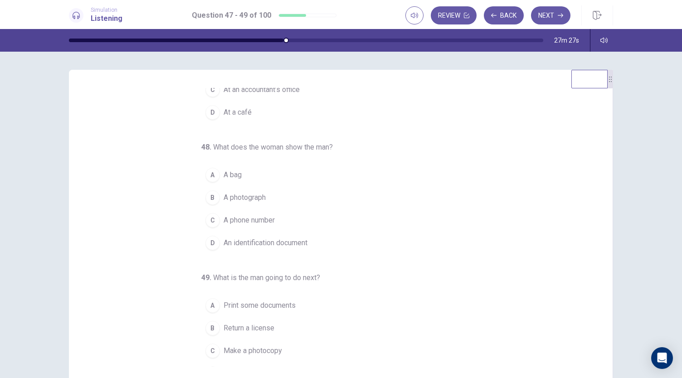
scroll to position [78, 0]
click at [224, 236] on span "An identification document" at bounding box center [266, 241] width 84 height 11
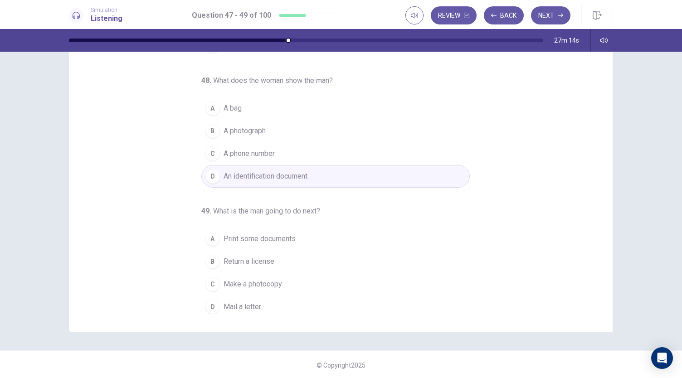
scroll to position [54, 0]
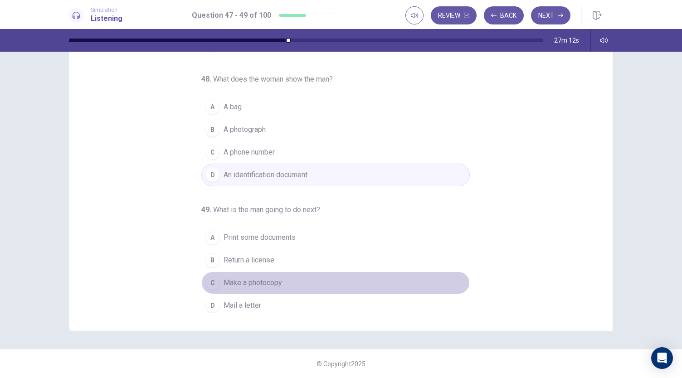
click at [242, 279] on span "Make a photocopy" at bounding box center [253, 282] width 58 height 11
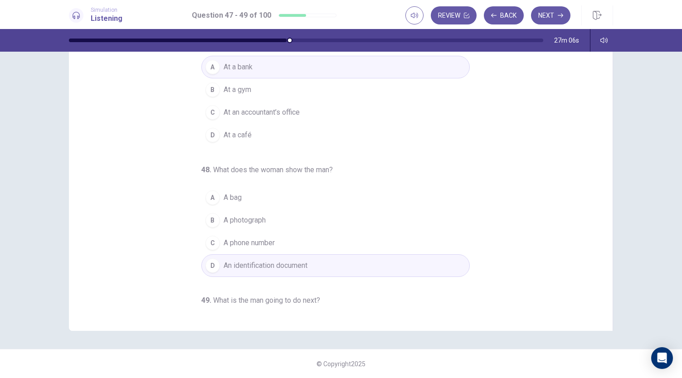
scroll to position [0, 0]
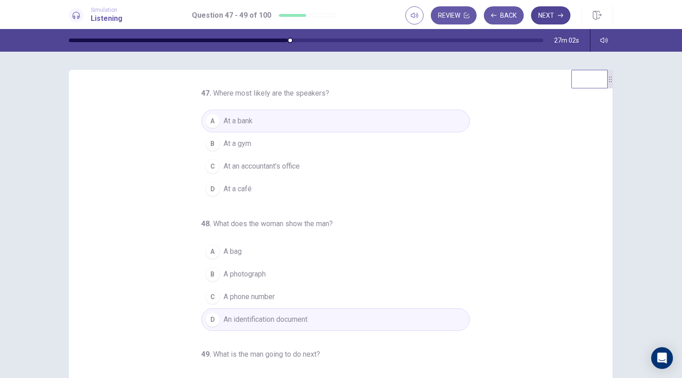
click at [560, 15] on icon "button" at bounding box center [560, 16] width 5 height 4
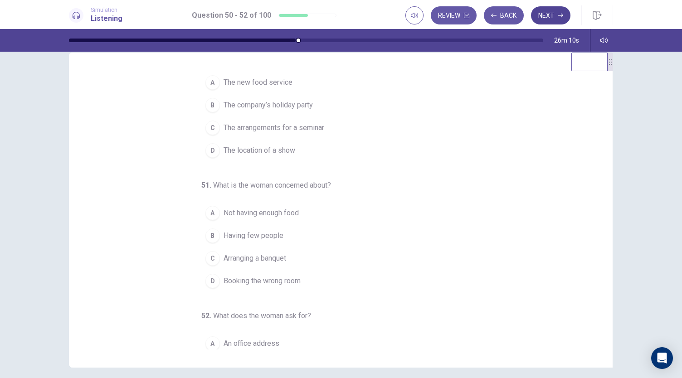
scroll to position [25, 0]
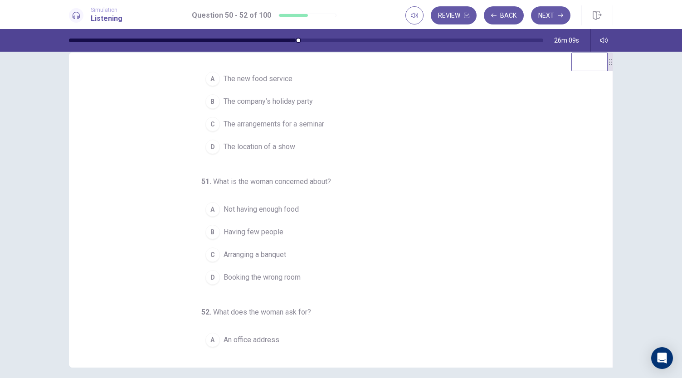
click at [212, 140] on div "D" at bounding box center [212, 147] width 15 height 15
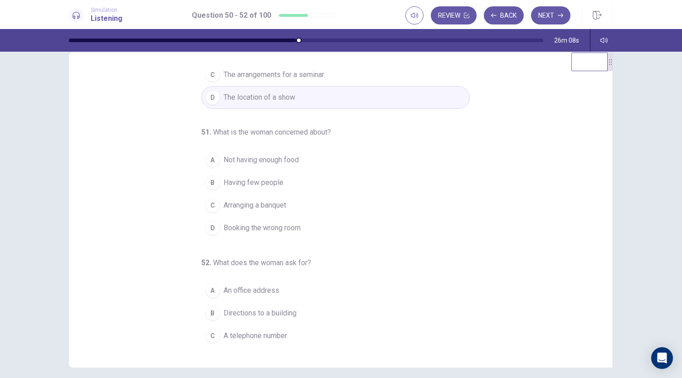
scroll to position [77, 0]
click at [227, 157] on span "Not having enough food" at bounding box center [261, 157] width 75 height 11
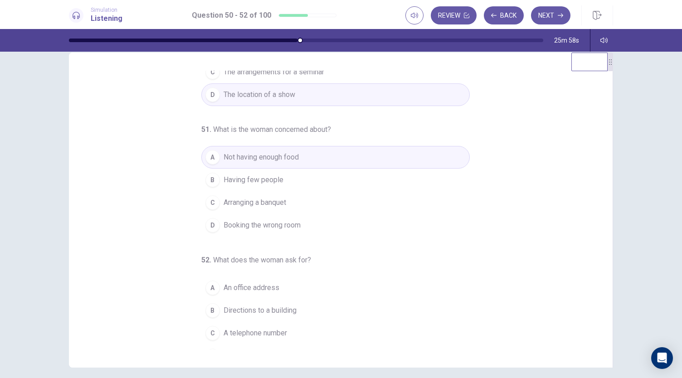
scroll to position [91, 0]
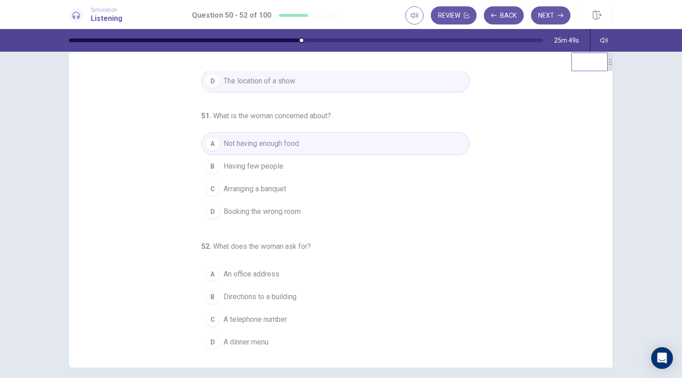
click at [207, 345] on div "D" at bounding box center [212, 342] width 15 height 15
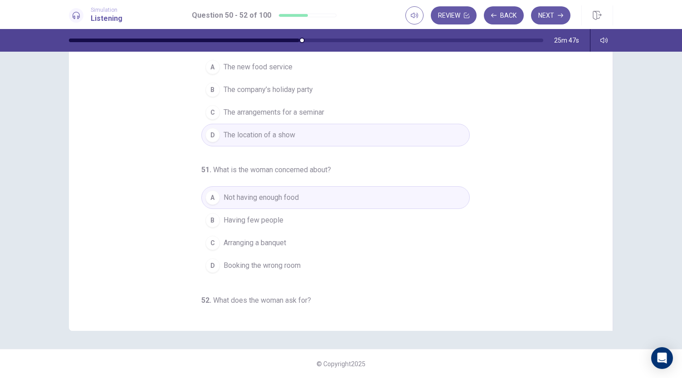
scroll to position [0, 0]
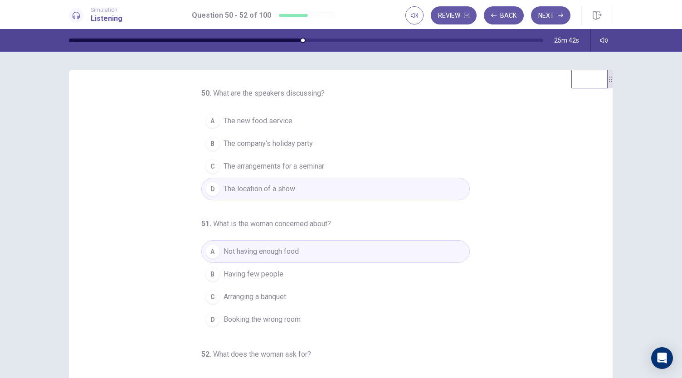
click at [233, 139] on span "The company’s holiday party" at bounding box center [268, 143] width 89 height 11
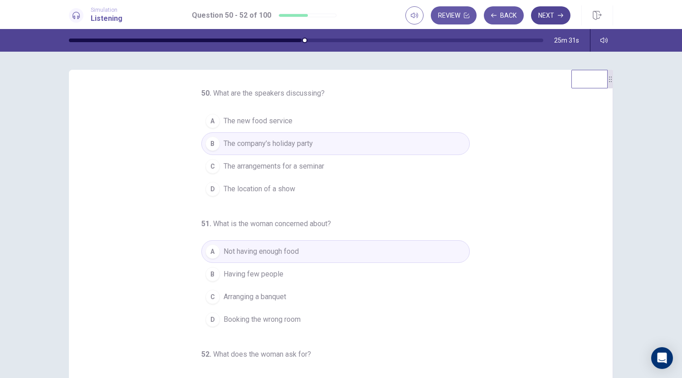
click at [555, 13] on button "Next" at bounding box center [550, 15] width 39 height 18
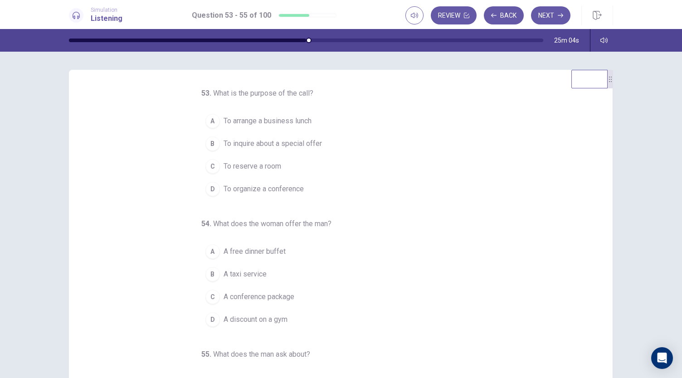
click at [254, 161] on span "To reserve a room" at bounding box center [253, 166] width 58 height 11
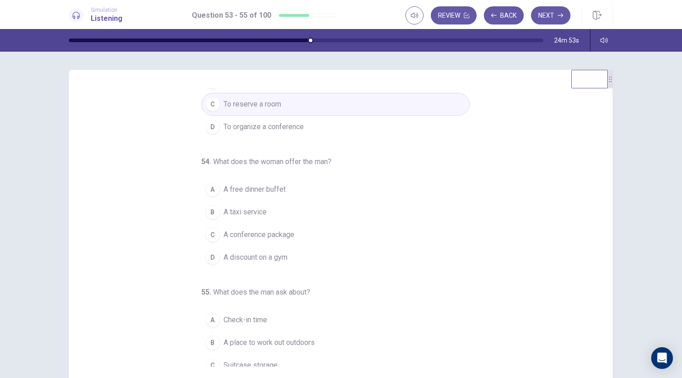
scroll to position [62, 0]
click at [278, 192] on span "A free dinner buffet" at bounding box center [255, 190] width 62 height 11
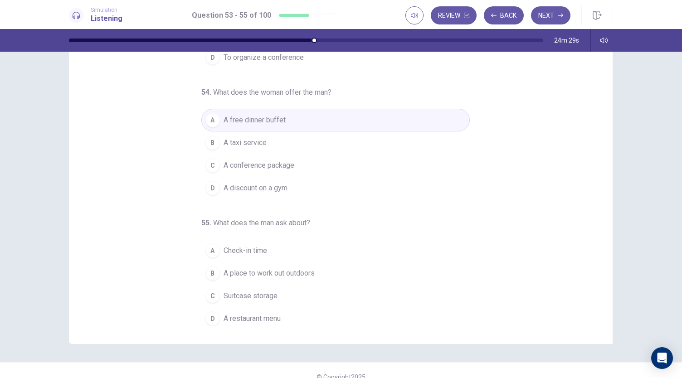
scroll to position [43, 0]
click at [287, 251] on button "A Check-in time" at bounding box center [335, 249] width 268 height 23
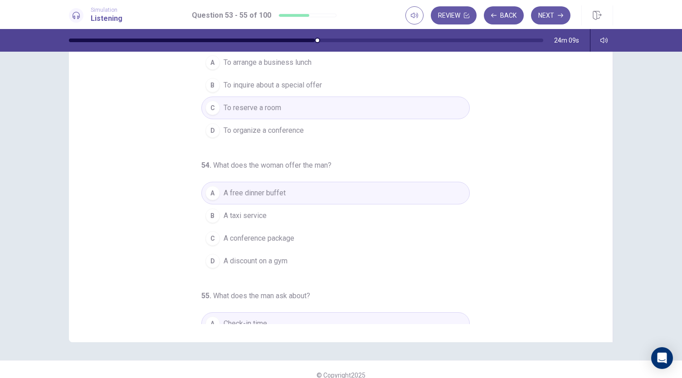
scroll to position [0, 0]
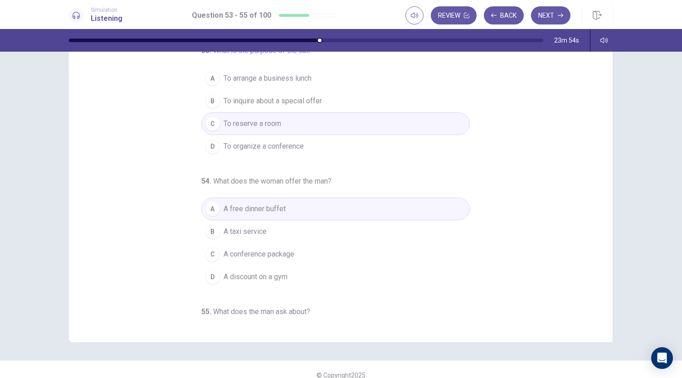
click at [332, 235] on button "B A taxi service" at bounding box center [335, 231] width 268 height 23
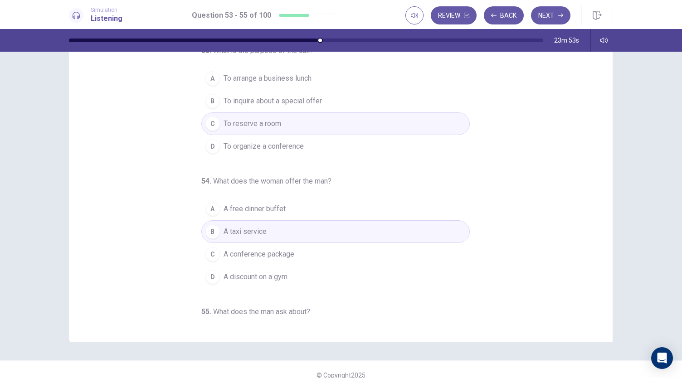
click at [359, 206] on button "A A free dinner buffet" at bounding box center [335, 209] width 268 height 23
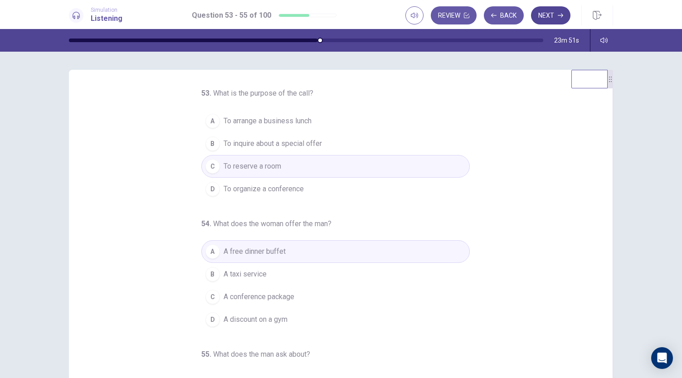
click at [554, 17] on button "Next" at bounding box center [550, 15] width 39 height 18
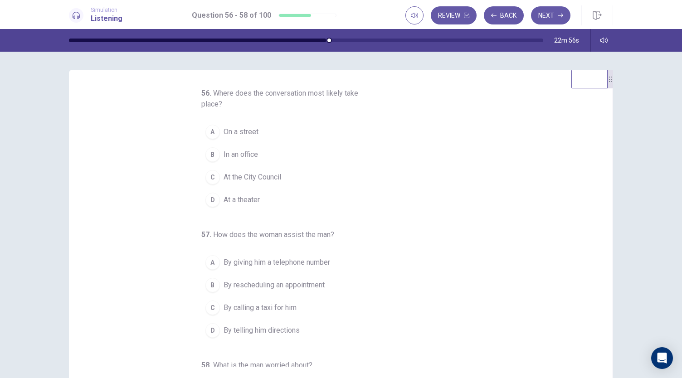
click at [253, 194] on span "At a theater" at bounding box center [242, 199] width 36 height 11
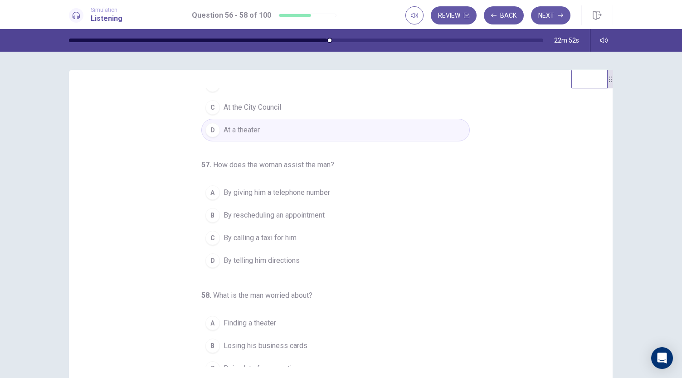
scroll to position [70, 0]
click at [295, 265] on button "D By telling him directions" at bounding box center [335, 260] width 268 height 23
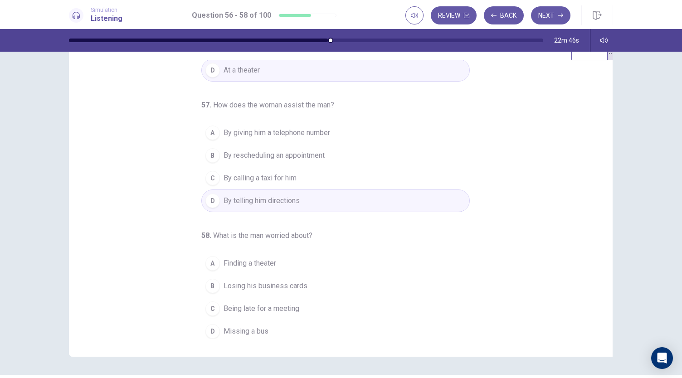
scroll to position [54, 0]
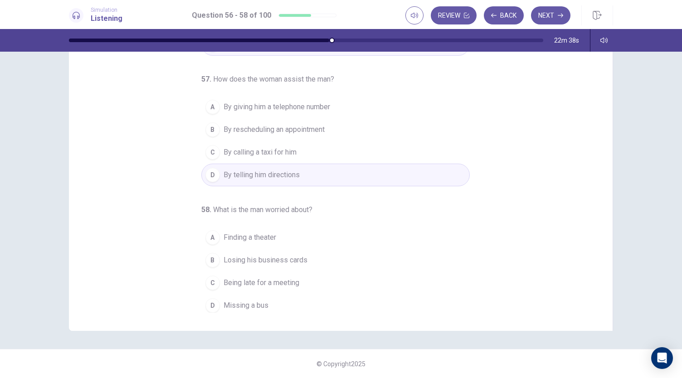
click at [290, 300] on button "D Missing a bus" at bounding box center [335, 305] width 268 height 23
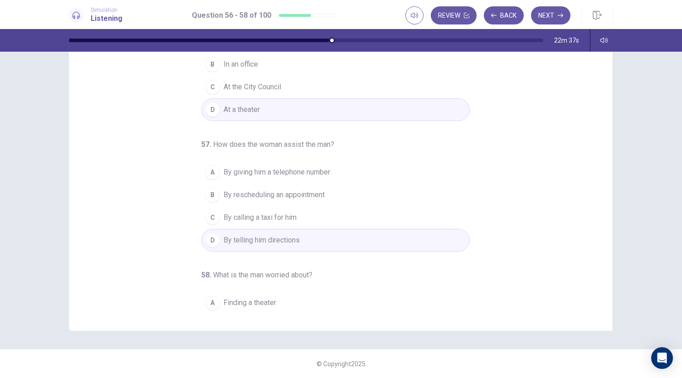
scroll to position [0, 0]
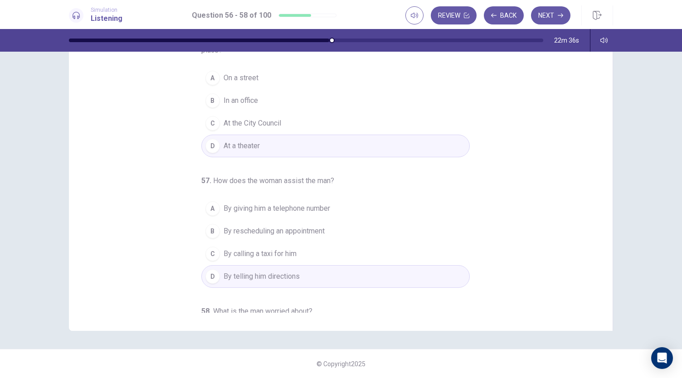
click at [345, 128] on button "C At the City Council" at bounding box center [335, 123] width 268 height 23
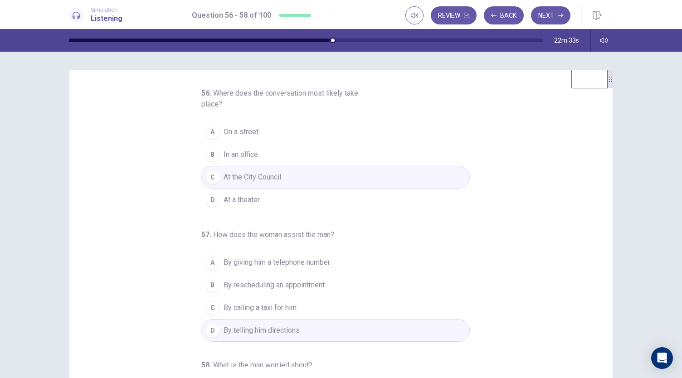
click at [359, 130] on button "A On a street" at bounding box center [335, 132] width 268 height 23
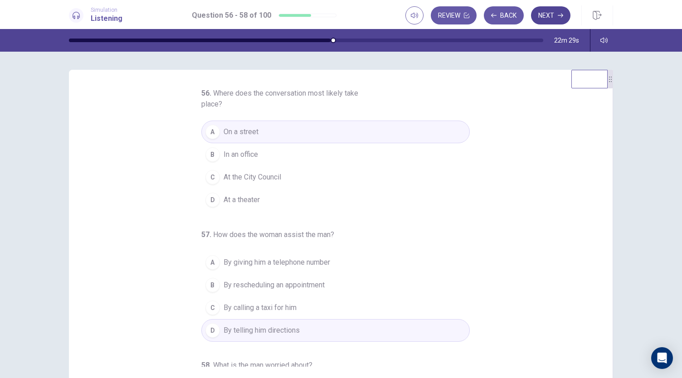
click at [554, 14] on button "Next" at bounding box center [550, 15] width 39 height 18
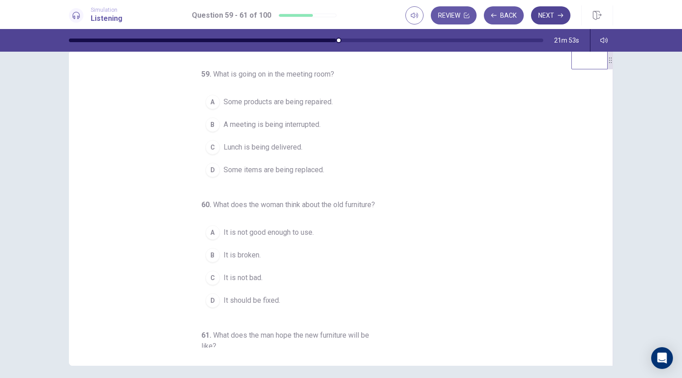
scroll to position [20, 0]
click at [303, 116] on button "B A meeting is being interrupted." at bounding box center [335, 123] width 268 height 23
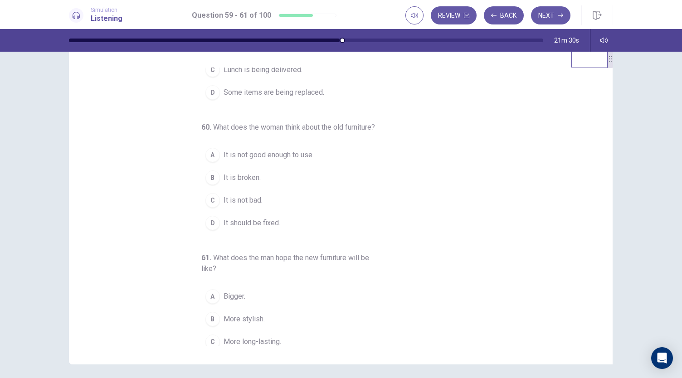
scroll to position [77, 0]
click at [309, 233] on button "D It should be fixed." at bounding box center [335, 222] width 268 height 23
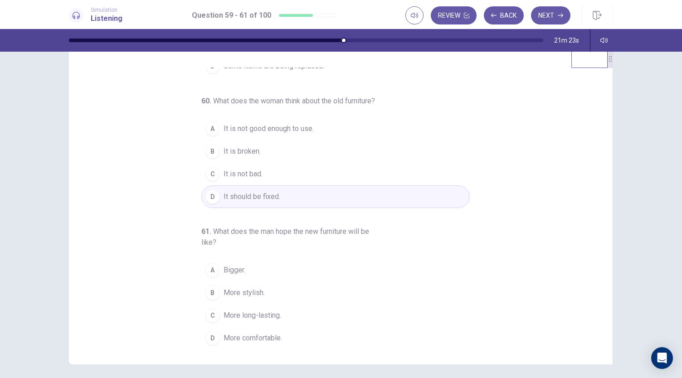
scroll to position [112, 0]
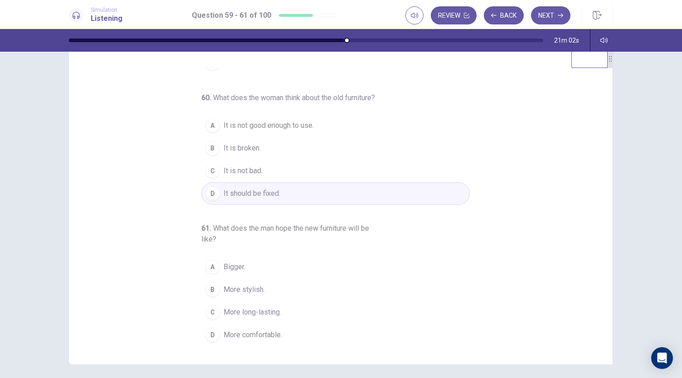
click at [366, 271] on button "A Bigger." at bounding box center [335, 267] width 268 height 23
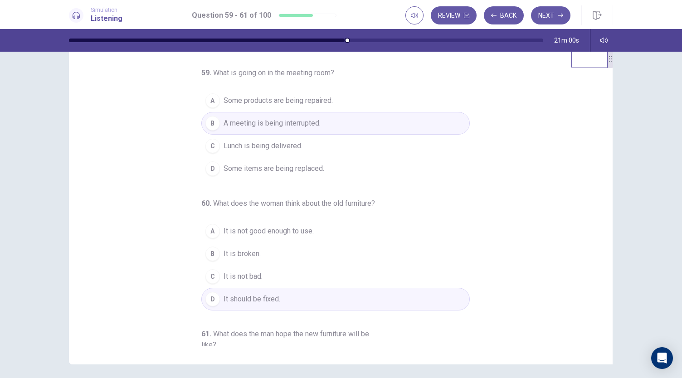
scroll to position [0, 0]
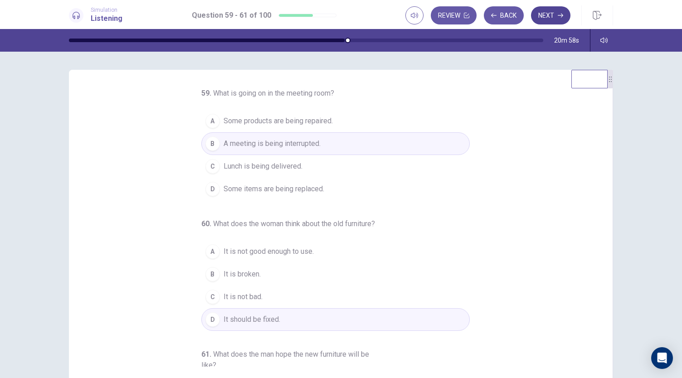
click at [552, 12] on button "Next" at bounding box center [550, 15] width 39 height 18
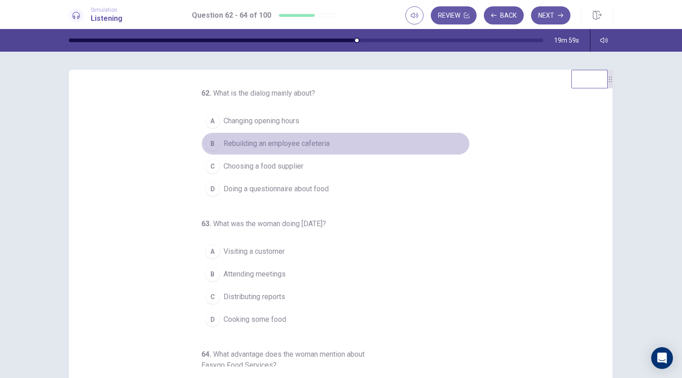
click at [209, 139] on div "B" at bounding box center [212, 143] width 15 height 15
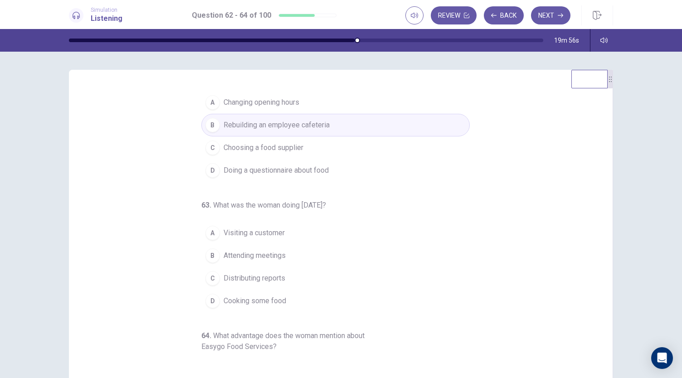
scroll to position [35, 0]
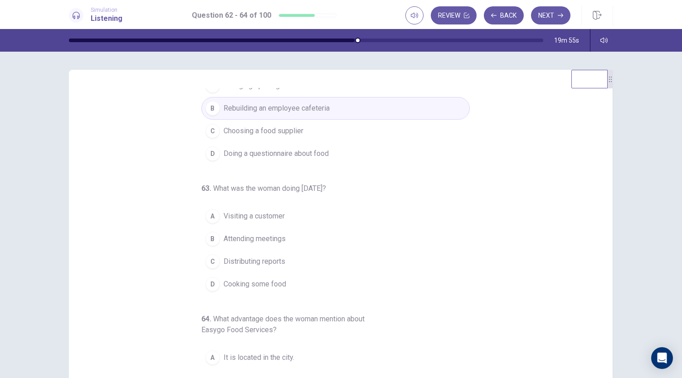
click at [293, 287] on button "D Cooking some food" at bounding box center [335, 284] width 268 height 23
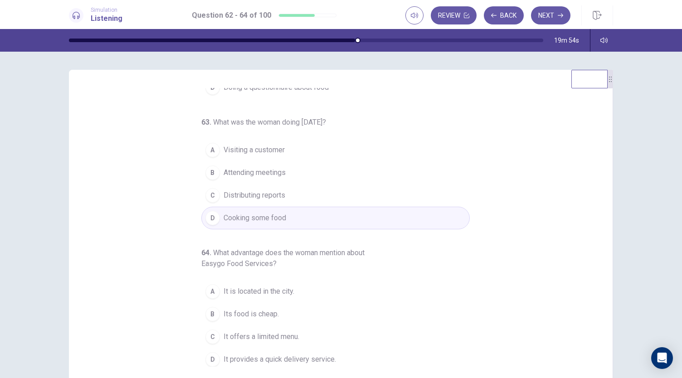
scroll to position [54, 0]
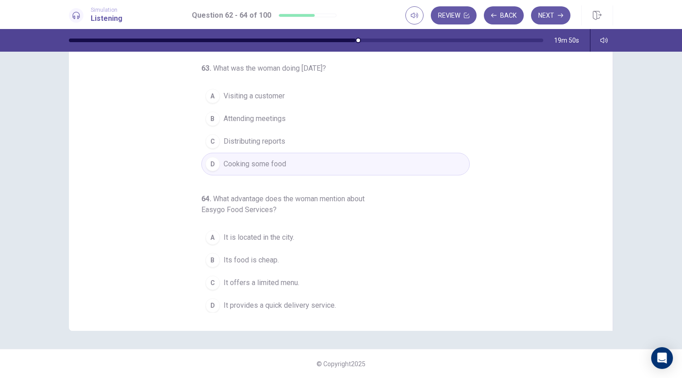
click at [411, 289] on button "C It offers a limited menu." at bounding box center [335, 283] width 268 height 23
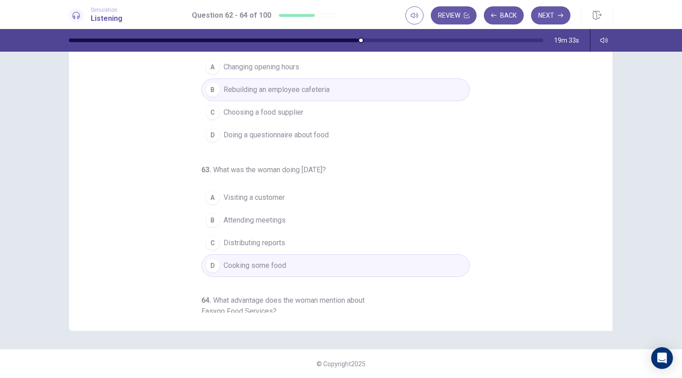
scroll to position [0, 0]
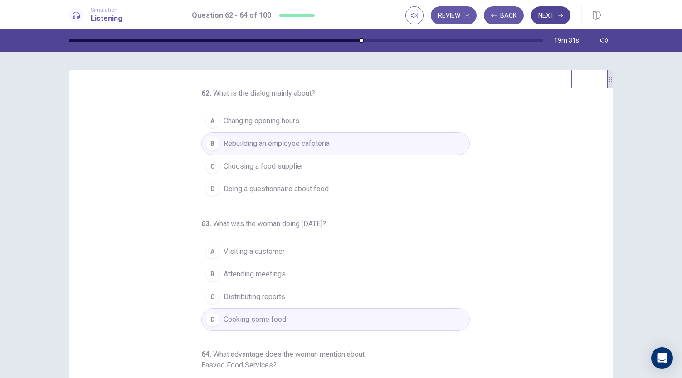
click at [548, 12] on button "Next" at bounding box center [550, 15] width 39 height 18
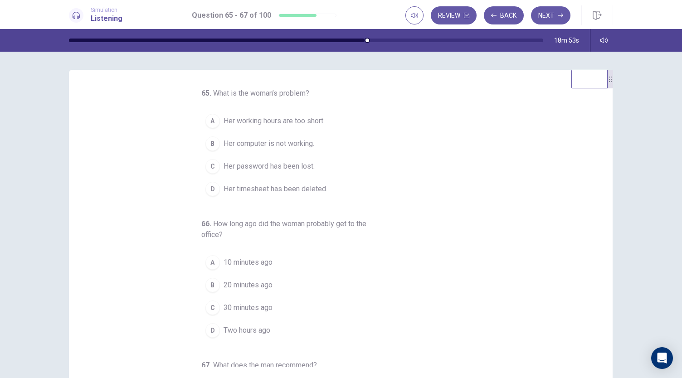
click at [322, 138] on button "B Her computer is not working." at bounding box center [335, 143] width 268 height 23
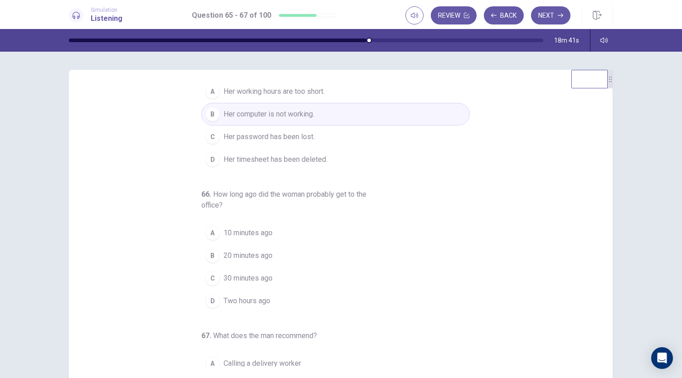
scroll to position [30, 0]
click at [349, 235] on button "A 10 minutes ago" at bounding box center [335, 232] width 268 height 23
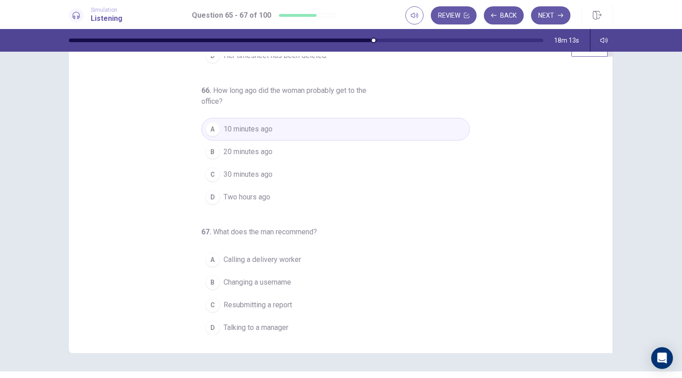
scroll to position [54, 0]
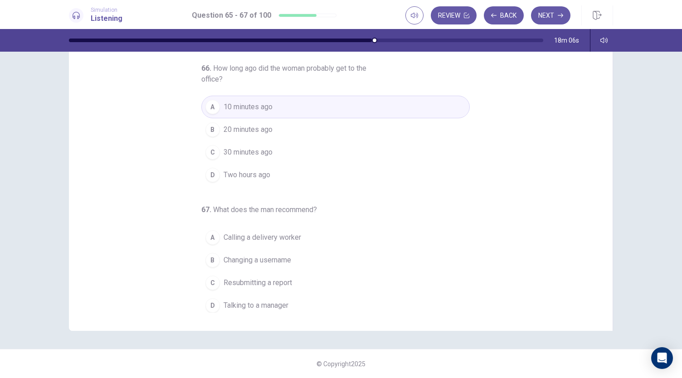
click at [345, 288] on button "C Resubmitting a report" at bounding box center [335, 283] width 268 height 23
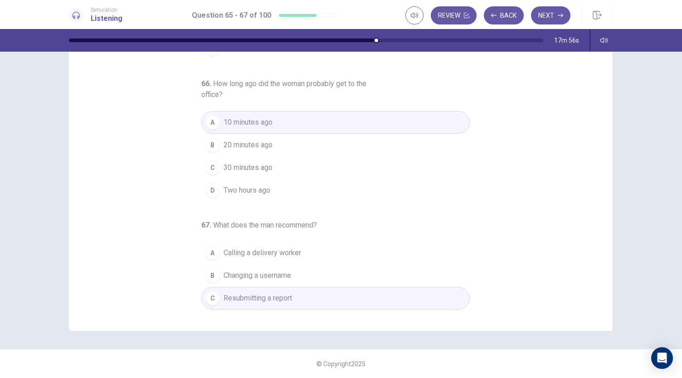
scroll to position [89, 0]
click at [409, 264] on button "B Changing a username" at bounding box center [335, 273] width 268 height 23
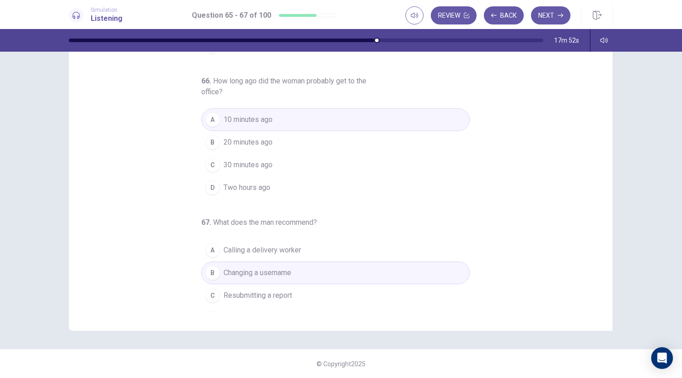
click at [410, 258] on button "A Calling a delivery worker" at bounding box center [335, 250] width 268 height 23
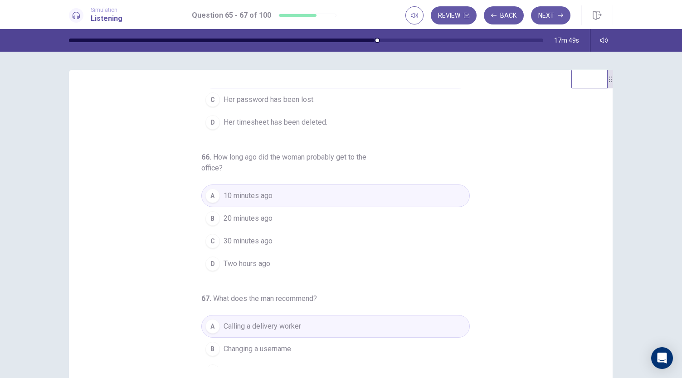
scroll to position [0, 0]
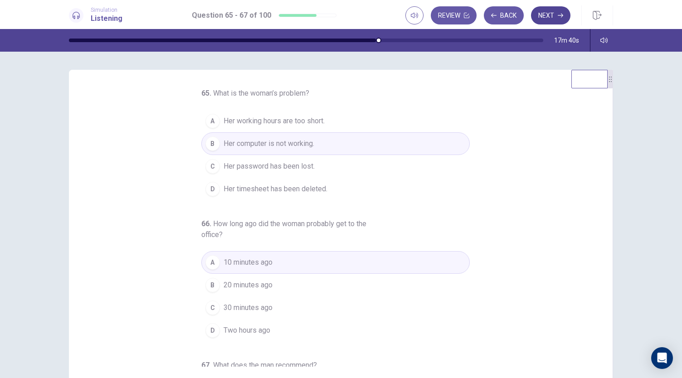
click at [554, 18] on button "Next" at bounding box center [550, 15] width 39 height 18
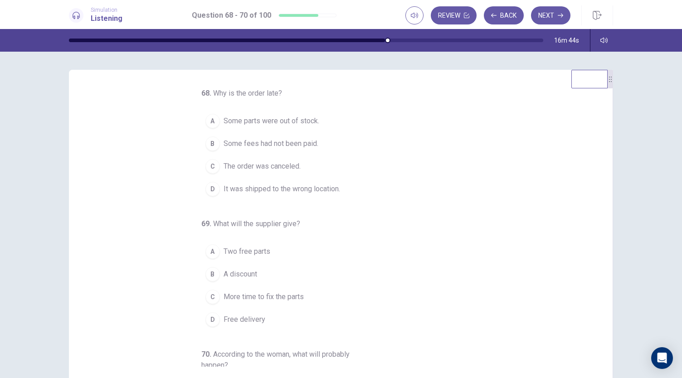
click at [205, 126] on div "A" at bounding box center [212, 121] width 15 height 15
click at [211, 292] on div "C" at bounding box center [212, 297] width 15 height 15
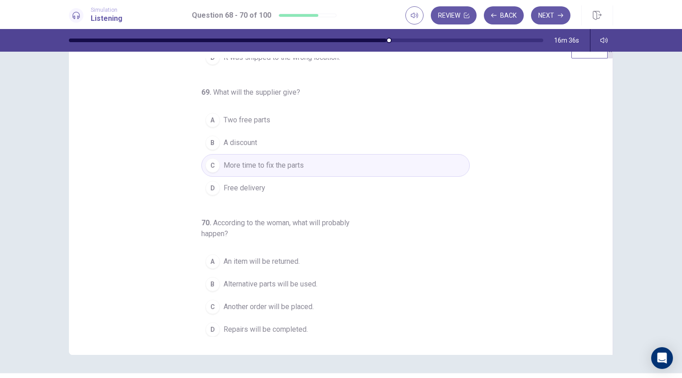
scroll to position [54, 0]
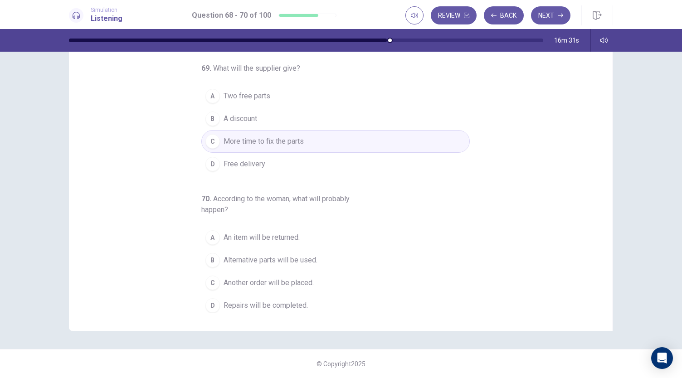
click at [205, 282] on div "C" at bounding box center [212, 283] width 15 height 15
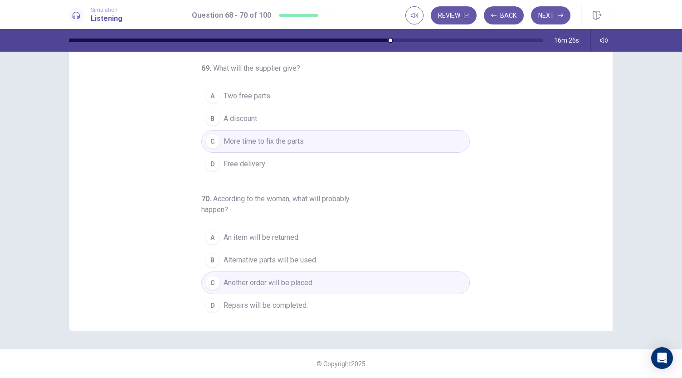
click at [207, 236] on div "A" at bounding box center [212, 237] width 15 height 15
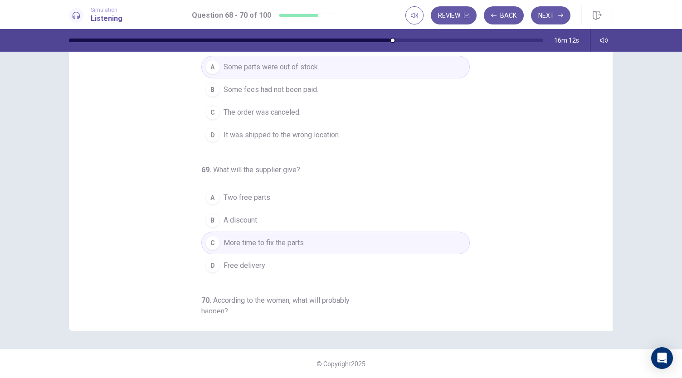
scroll to position [0, 0]
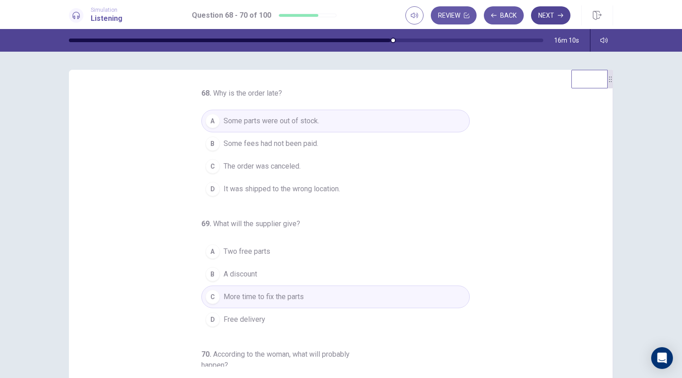
click at [549, 9] on button "Next" at bounding box center [550, 15] width 39 height 18
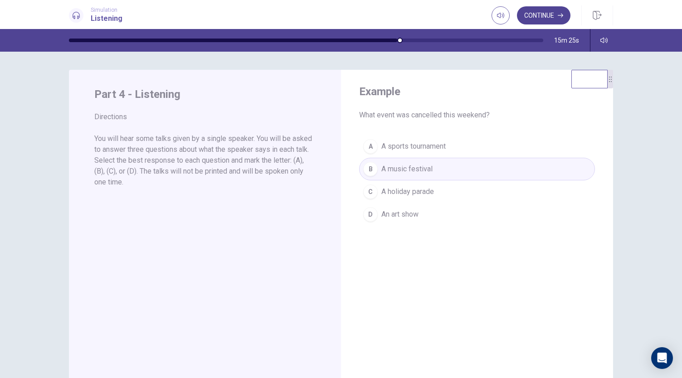
click at [545, 22] on button "Continue" at bounding box center [543, 15] width 53 height 18
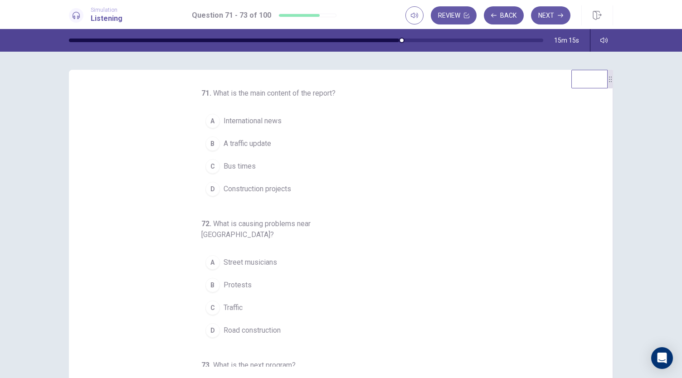
click at [272, 124] on span "International news" at bounding box center [253, 121] width 58 height 11
click at [296, 152] on button "B A traffic update" at bounding box center [335, 143] width 268 height 23
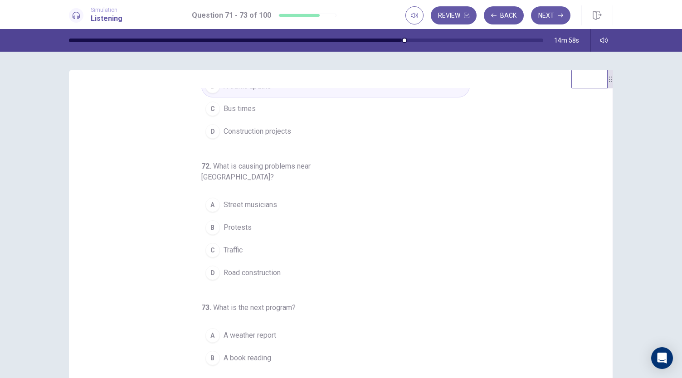
scroll to position [63, 0]
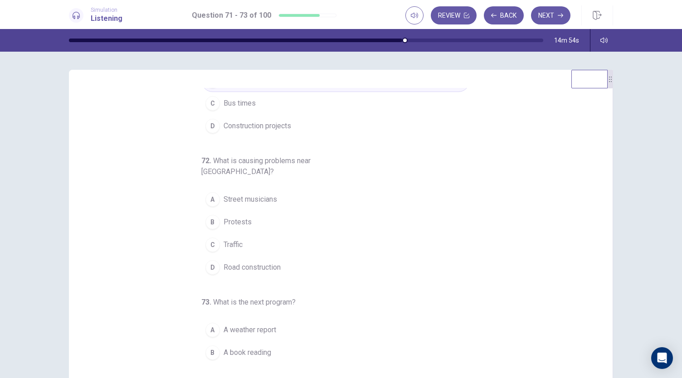
click at [263, 262] on span "Road construction" at bounding box center [252, 267] width 57 height 11
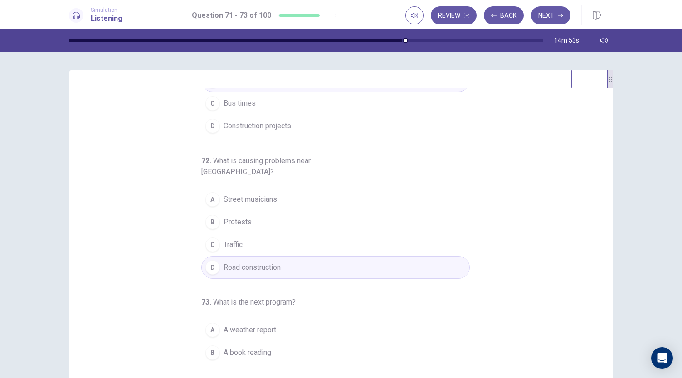
click at [265, 235] on button "C Traffic" at bounding box center [335, 244] width 268 height 23
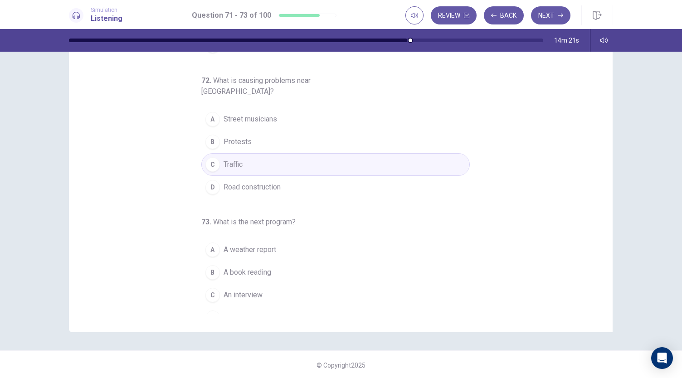
scroll to position [54, 0]
click at [281, 282] on button "C An interview" at bounding box center [335, 293] width 268 height 23
click at [297, 243] on button "A A weather report" at bounding box center [335, 248] width 268 height 23
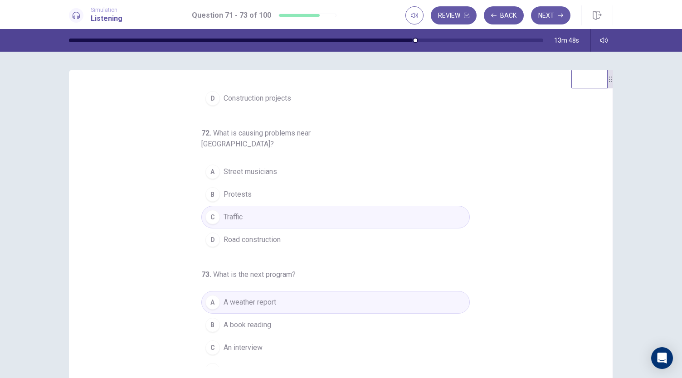
scroll to position [0, 0]
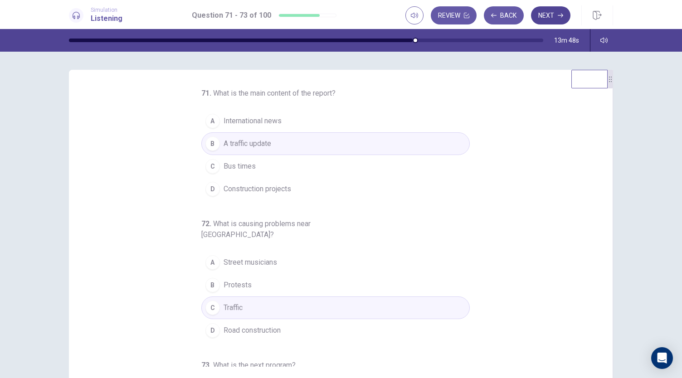
click at [553, 16] on button "Next" at bounding box center [550, 15] width 39 height 18
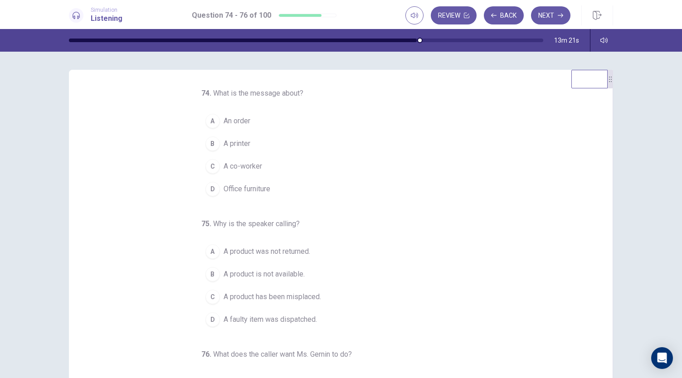
click at [270, 196] on button "D Office furniture" at bounding box center [335, 189] width 268 height 23
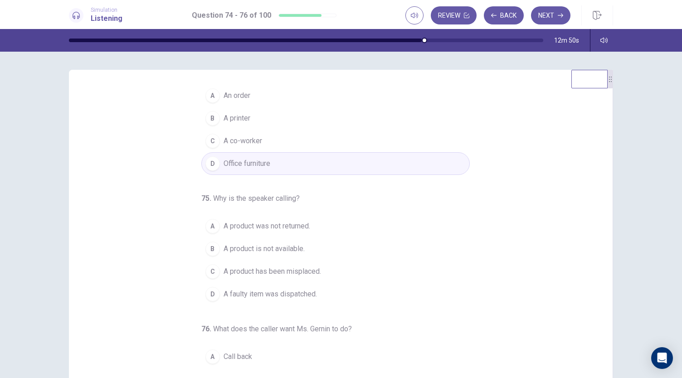
scroll to position [30, 0]
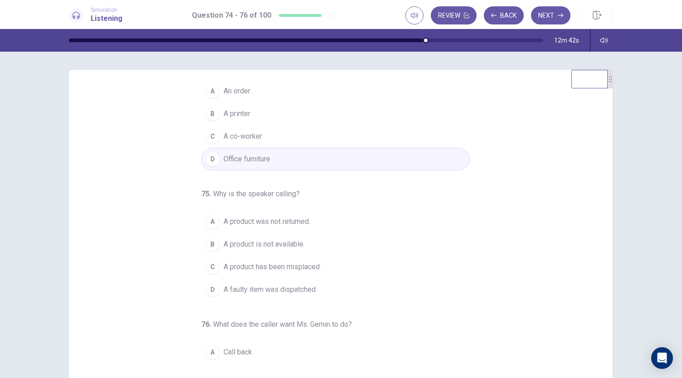
click at [280, 225] on span "A product was not returned." at bounding box center [267, 221] width 87 height 11
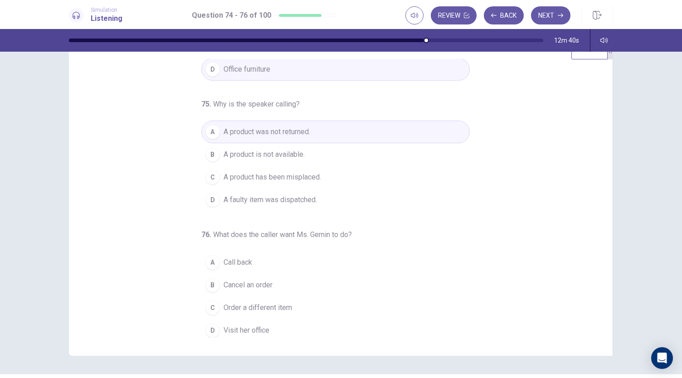
scroll to position [54, 0]
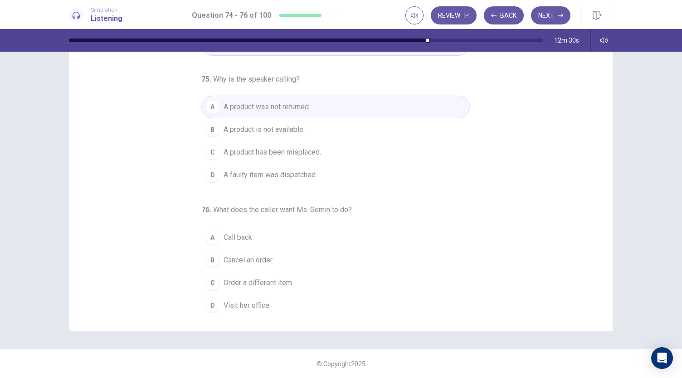
click at [292, 249] on button "B Cancel an order" at bounding box center [335, 260] width 268 height 23
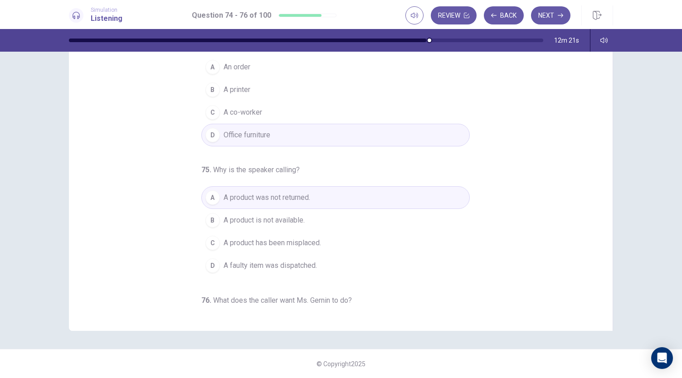
scroll to position [0, 0]
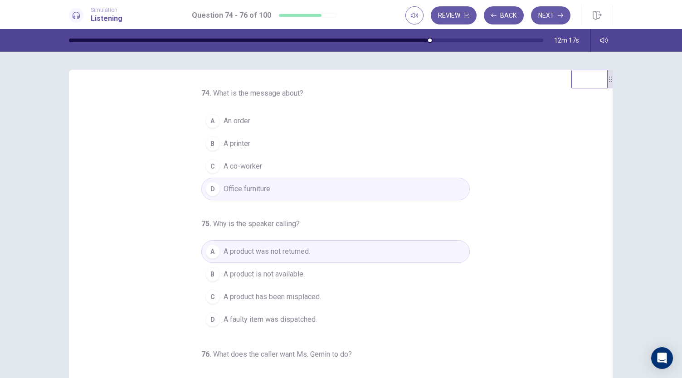
click at [359, 131] on button "A An order" at bounding box center [335, 121] width 268 height 23
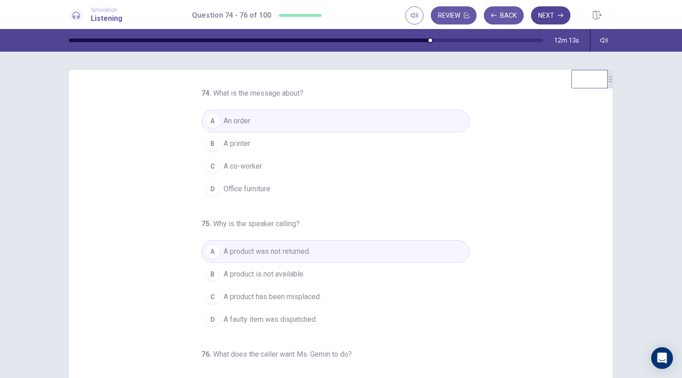
click at [553, 16] on button "Next" at bounding box center [550, 15] width 39 height 18
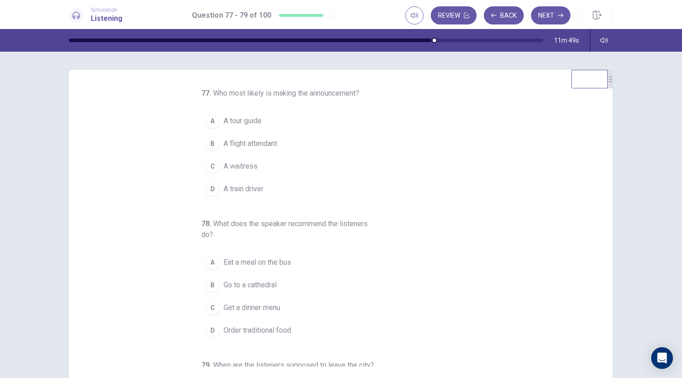
click at [287, 193] on button "D A train driver" at bounding box center [335, 189] width 268 height 23
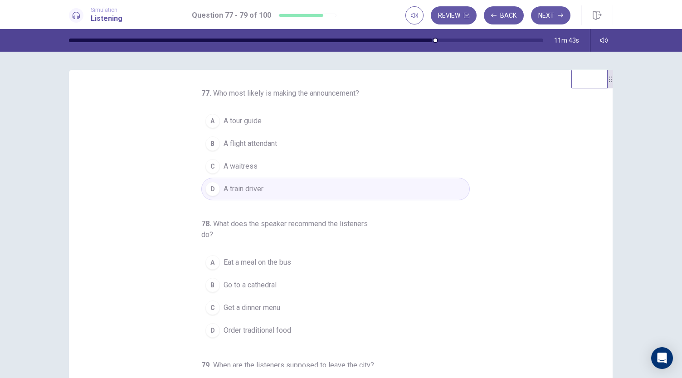
click at [332, 120] on button "A A tour guide" at bounding box center [335, 121] width 268 height 23
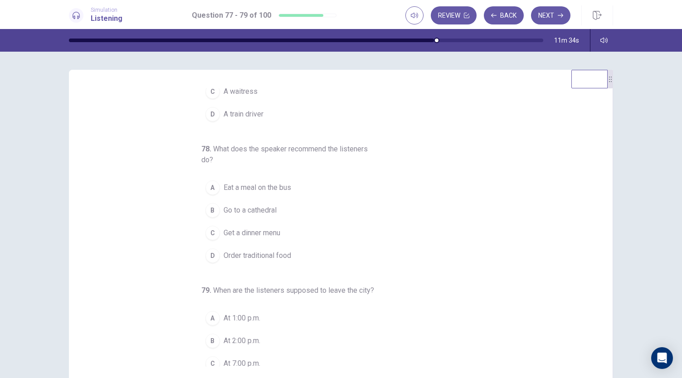
scroll to position [102, 0]
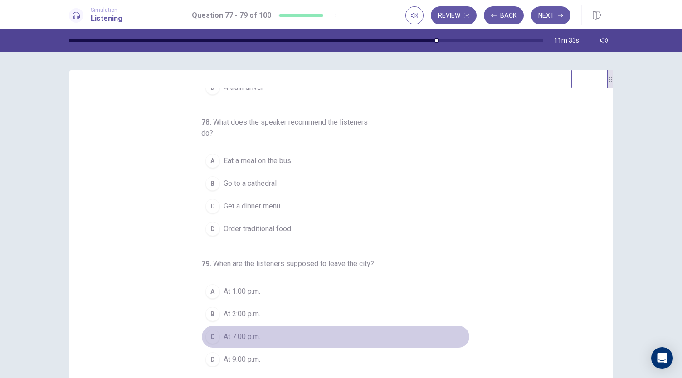
click at [259, 337] on button "C At 7:00 p.m." at bounding box center [335, 337] width 268 height 23
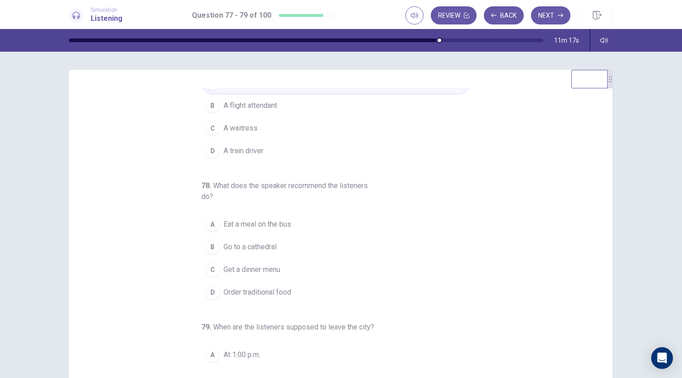
scroll to position [36, 0]
click at [314, 247] on button "B Go to a cathedral" at bounding box center [335, 249] width 268 height 23
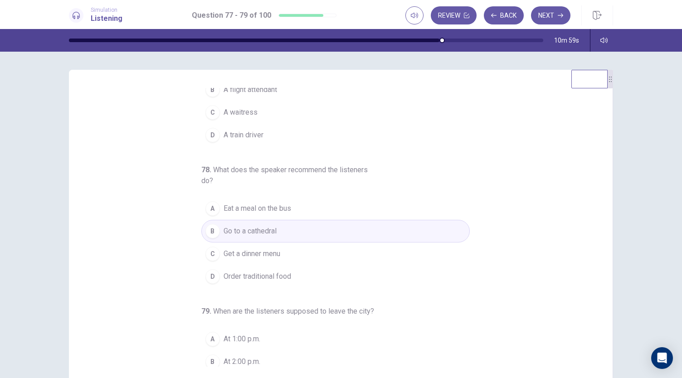
scroll to position [0, 0]
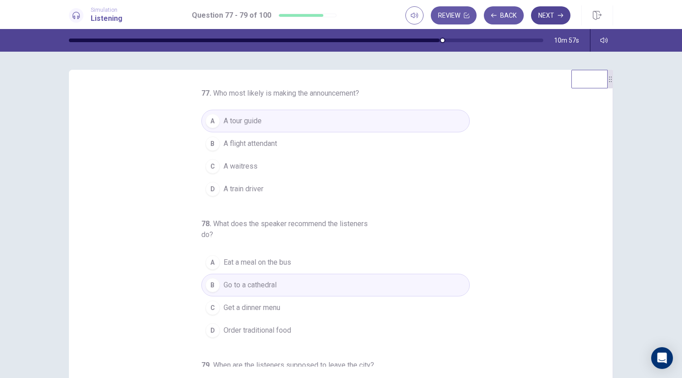
click at [556, 15] on button "Next" at bounding box center [550, 15] width 39 height 18
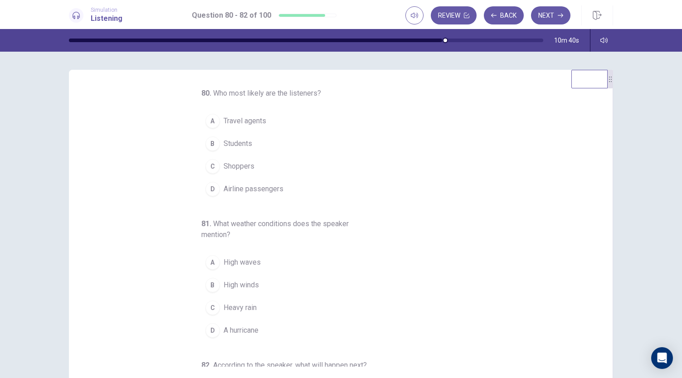
click at [247, 189] on span "Airline passengers" at bounding box center [254, 189] width 60 height 11
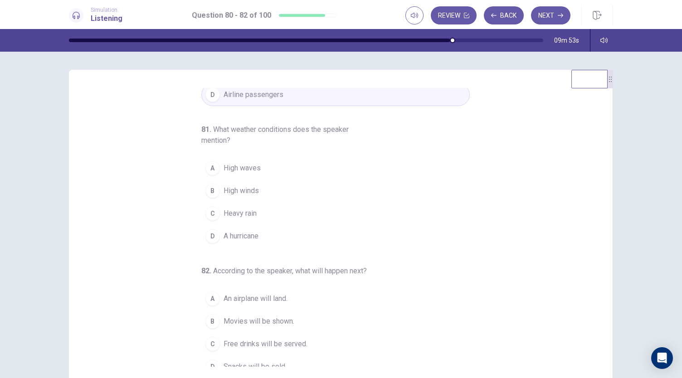
scroll to position [102, 0]
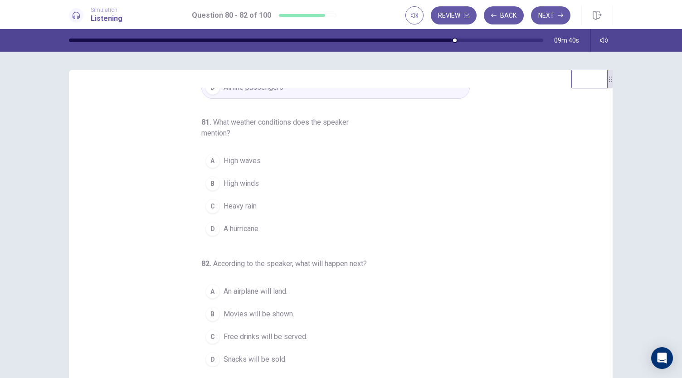
click at [253, 210] on button "C Heavy rain" at bounding box center [335, 206] width 268 height 23
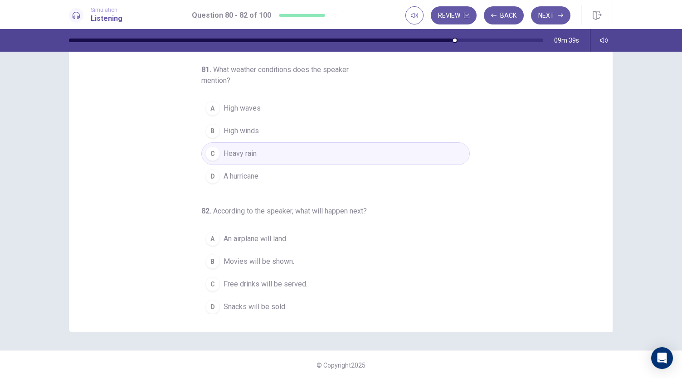
scroll to position [54, 0]
click at [350, 236] on button "A An airplane will land." at bounding box center [335, 237] width 268 height 23
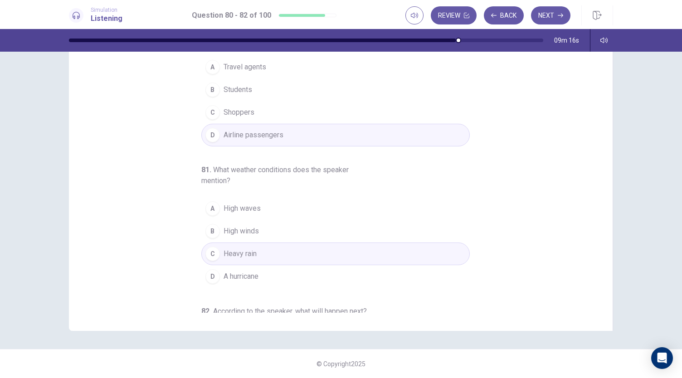
scroll to position [0, 0]
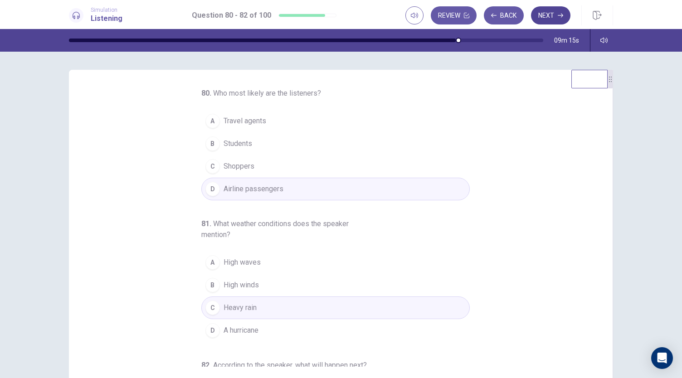
click at [559, 9] on button "Next" at bounding box center [550, 15] width 39 height 18
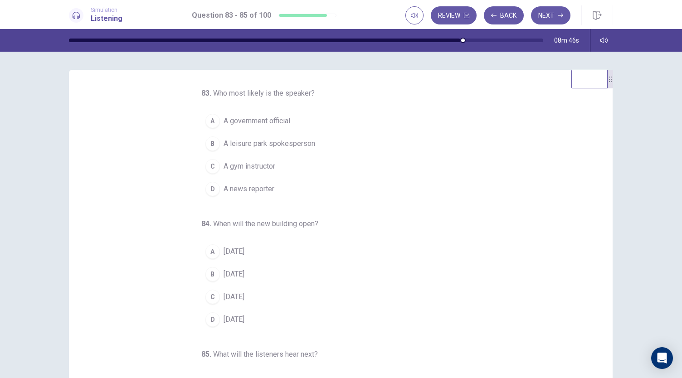
click at [298, 141] on span "A leisure park spokesperson" at bounding box center [270, 143] width 92 height 11
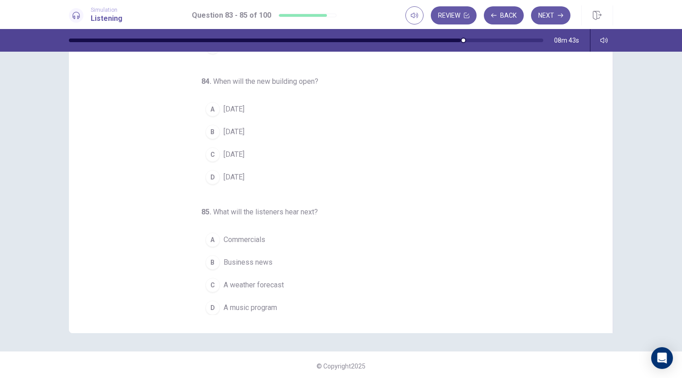
scroll to position [54, 0]
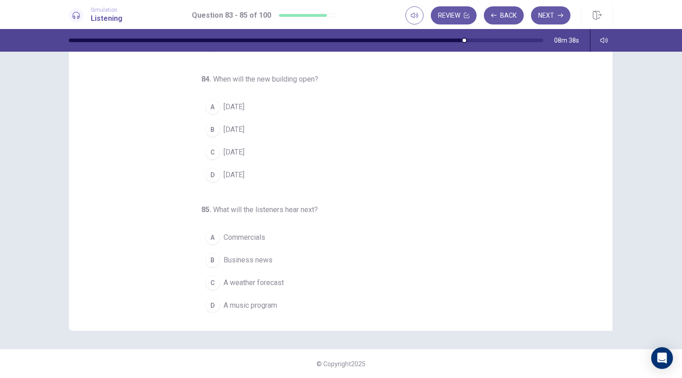
click at [305, 239] on button "A Commercials" at bounding box center [335, 237] width 268 height 23
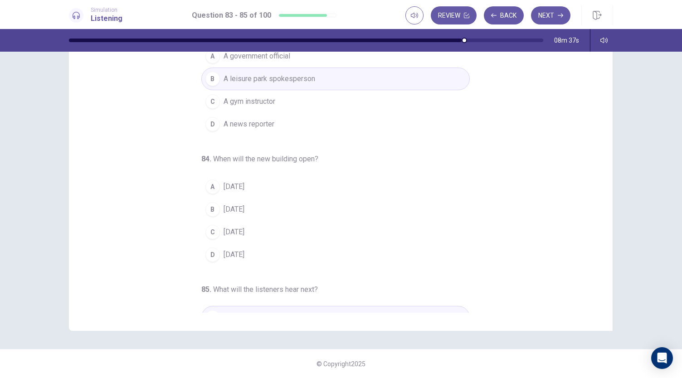
scroll to position [4, 0]
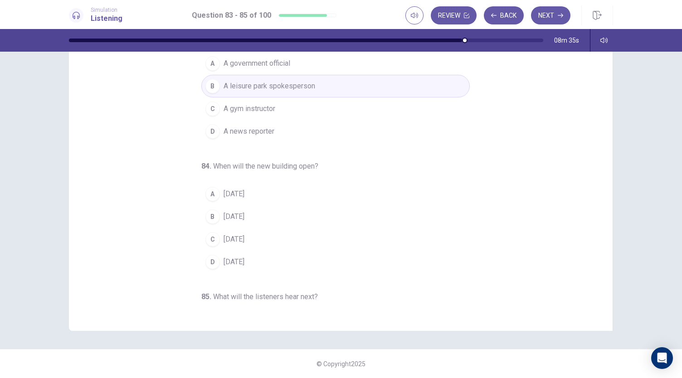
click at [325, 214] on button "B [DATE]" at bounding box center [335, 216] width 268 height 23
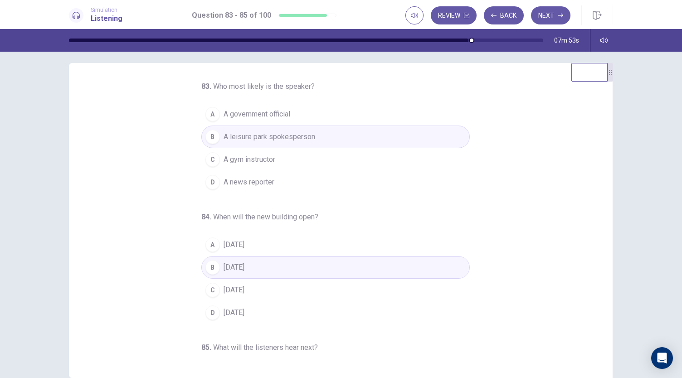
scroll to position [0, 0]
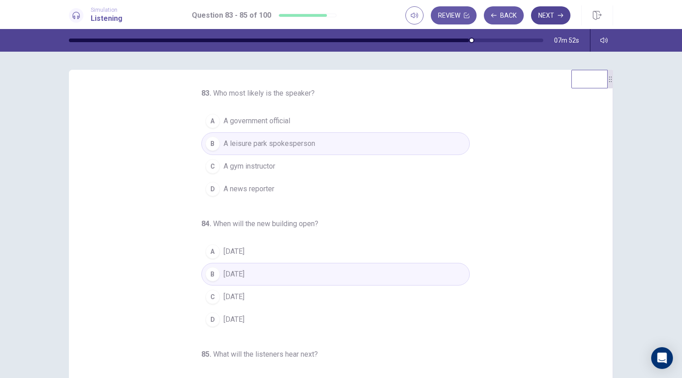
click at [549, 11] on button "Next" at bounding box center [550, 15] width 39 height 18
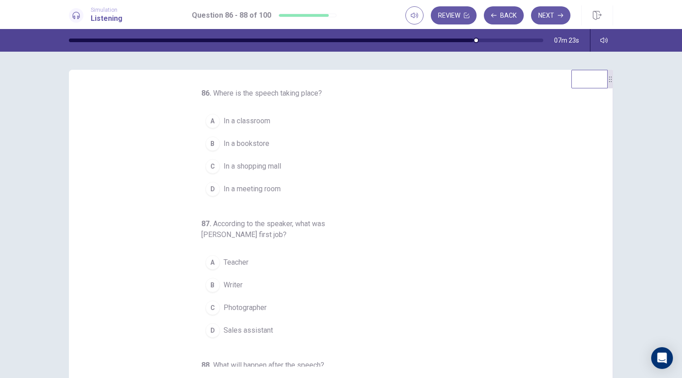
click at [597, 297] on div "86 . Where is the speech taking place? A In a classroom B In a bookstore C In a…" at bounding box center [344, 227] width 522 height 279
click at [205, 186] on div "D" at bounding box center [212, 189] width 15 height 15
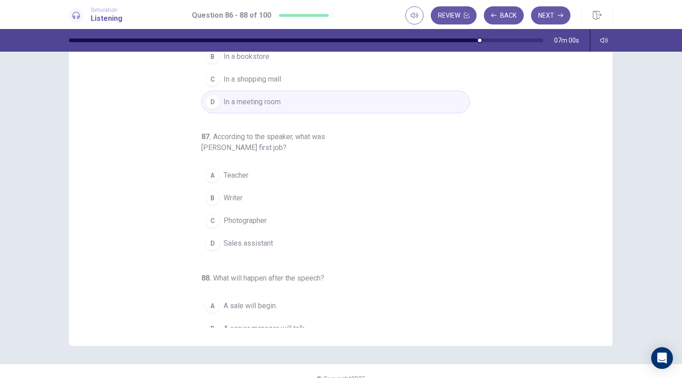
scroll to position [38, 0]
click at [214, 250] on button "D Sales assistant" at bounding box center [335, 244] width 268 height 23
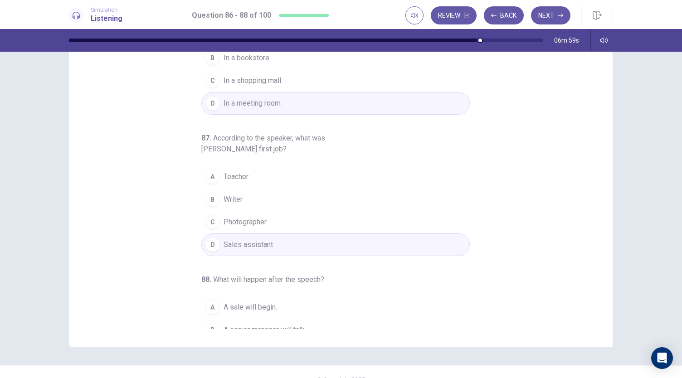
scroll to position [102, 0]
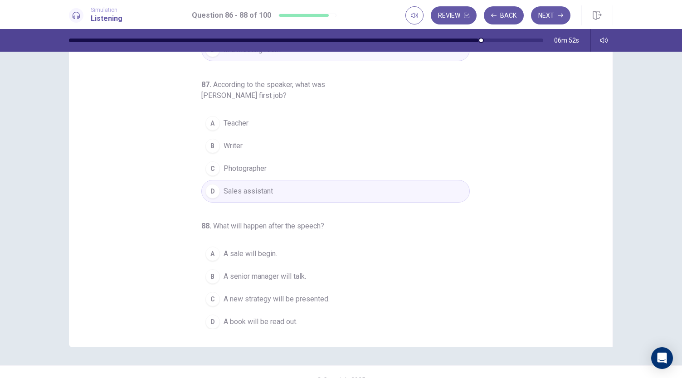
click at [201, 300] on button "C A new strategy will be presented." at bounding box center [335, 299] width 268 height 23
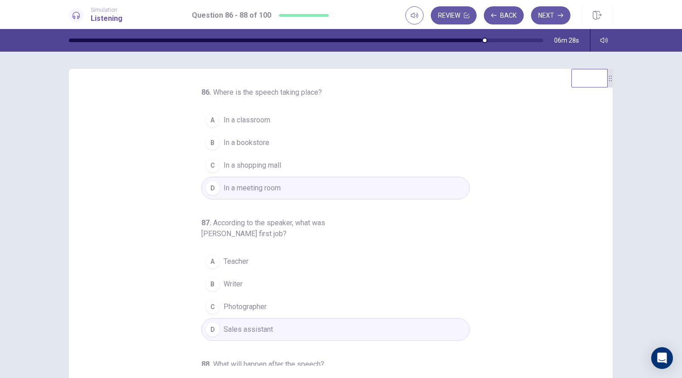
scroll to position [0, 0]
click at [552, 8] on button "Next" at bounding box center [550, 15] width 39 height 18
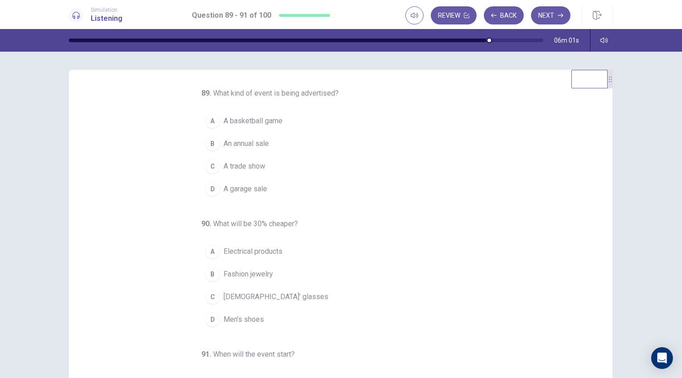
click at [261, 190] on span "A garage sale" at bounding box center [246, 189] width 44 height 11
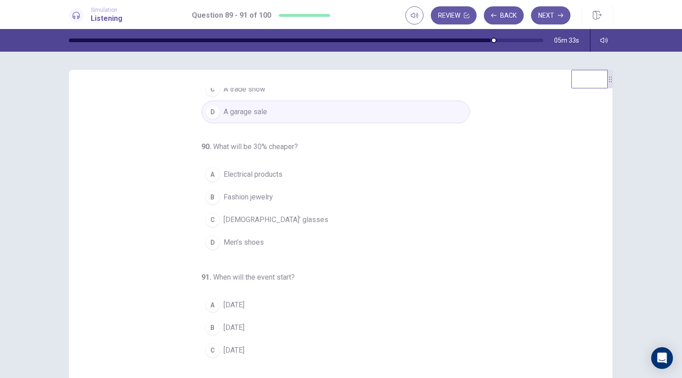
scroll to position [91, 0]
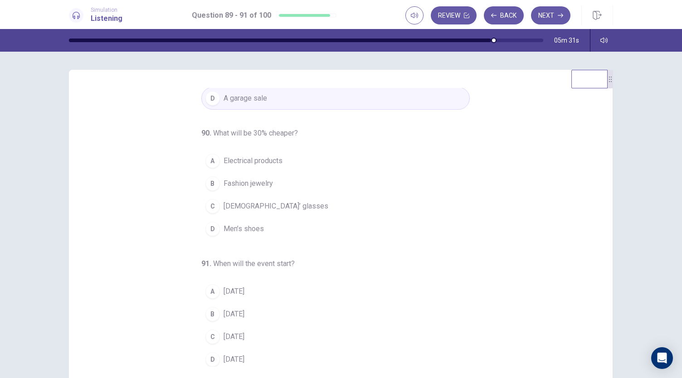
click at [230, 348] on button "D [DATE]" at bounding box center [335, 359] width 268 height 23
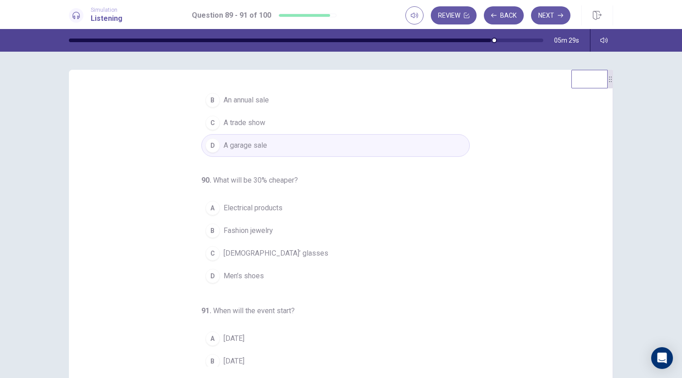
scroll to position [41, 0]
click at [273, 256] on button "C [DEMOGRAPHIC_DATA]’ glasses" at bounding box center [335, 256] width 268 height 23
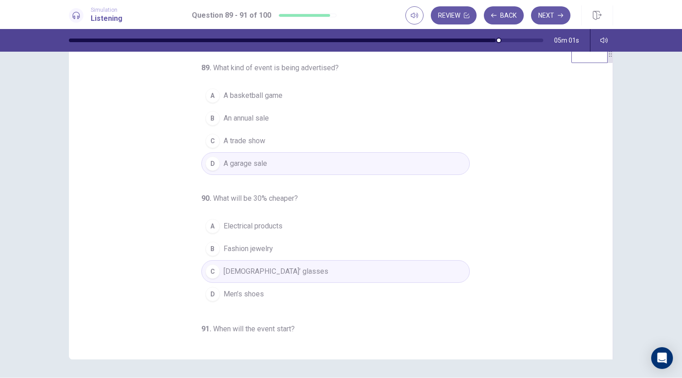
scroll to position [0, 0]
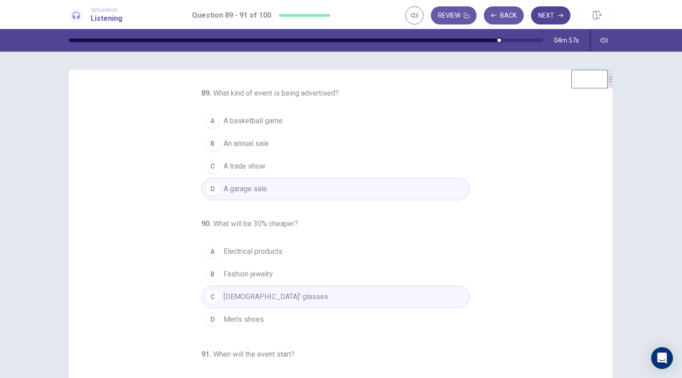
click at [556, 15] on button "Next" at bounding box center [550, 15] width 39 height 18
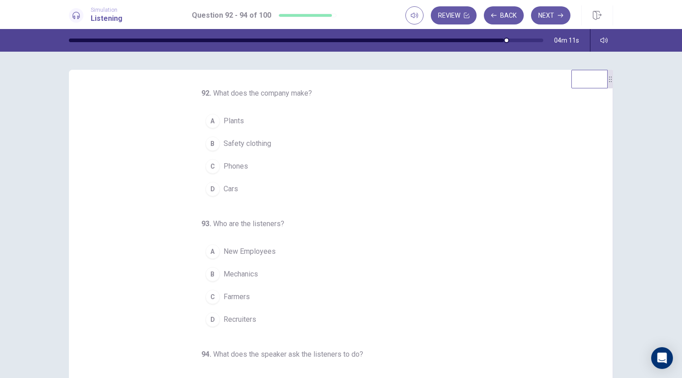
click at [275, 158] on button "C Phones" at bounding box center [335, 166] width 268 height 23
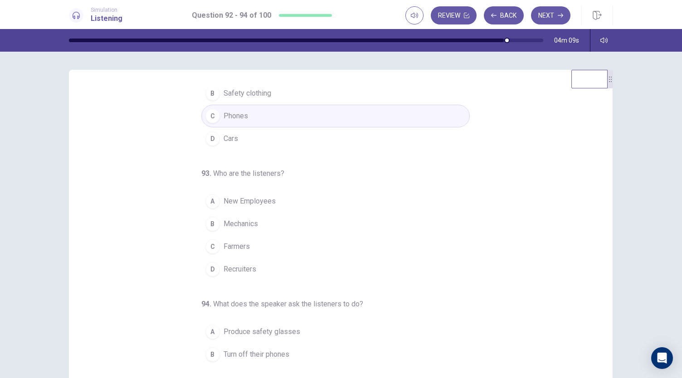
scroll to position [49, 0]
click at [296, 206] on button "A New Employees" at bounding box center [335, 202] width 268 height 23
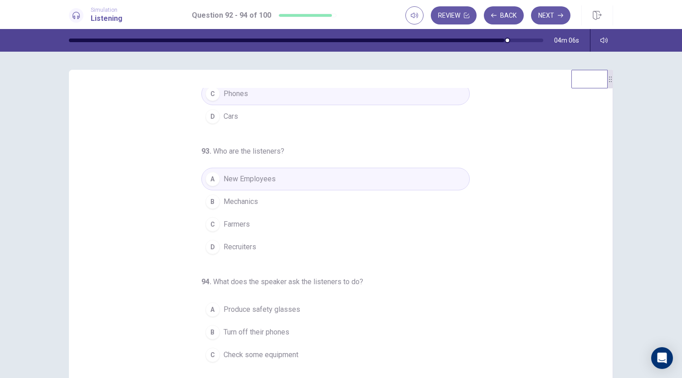
scroll to position [91, 0]
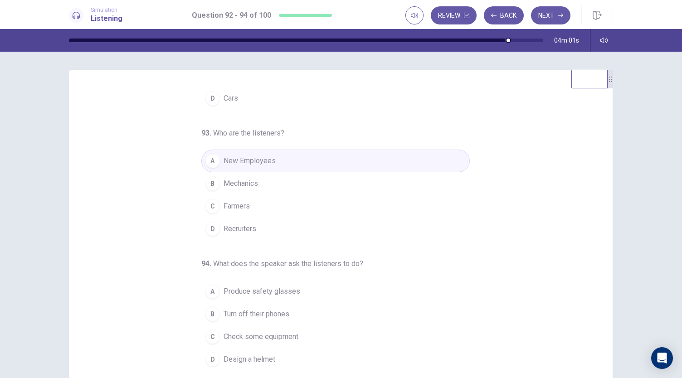
click at [292, 316] on button "B Turn off their phones" at bounding box center [335, 314] width 268 height 23
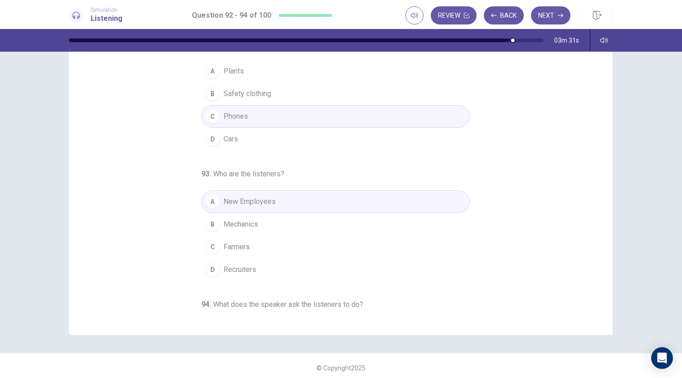
scroll to position [0, 0]
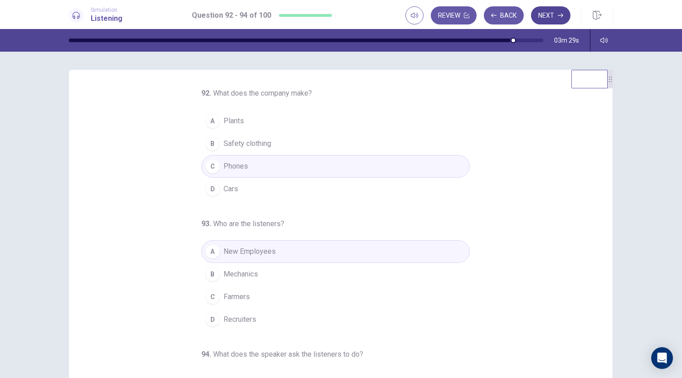
click at [562, 15] on icon "button" at bounding box center [560, 15] width 5 height 5
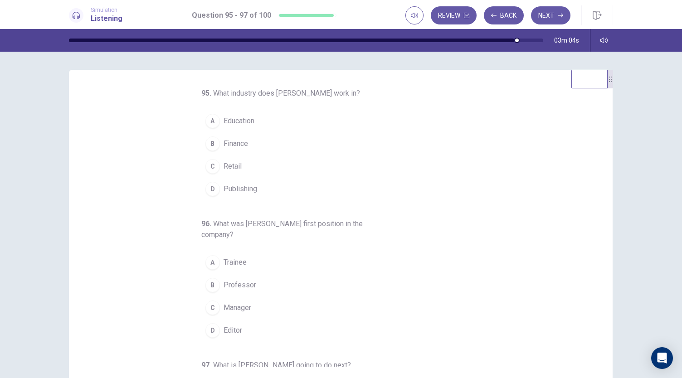
click at [307, 123] on button "A Education" at bounding box center [335, 121] width 268 height 23
click at [536, 259] on div "95 . What industry does [PERSON_NAME] work in? A Education B Finance C Retail D…" at bounding box center [344, 227] width 522 height 279
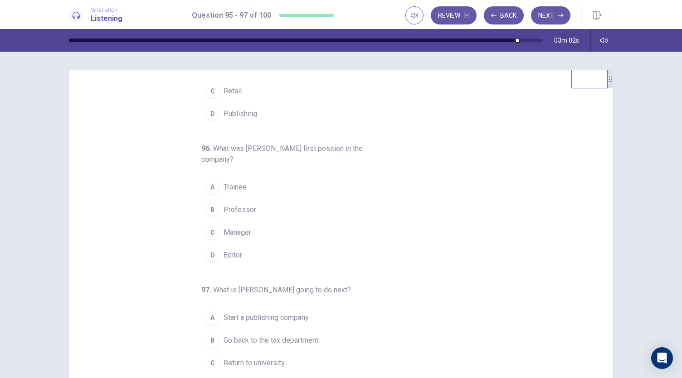
scroll to position [73, 0]
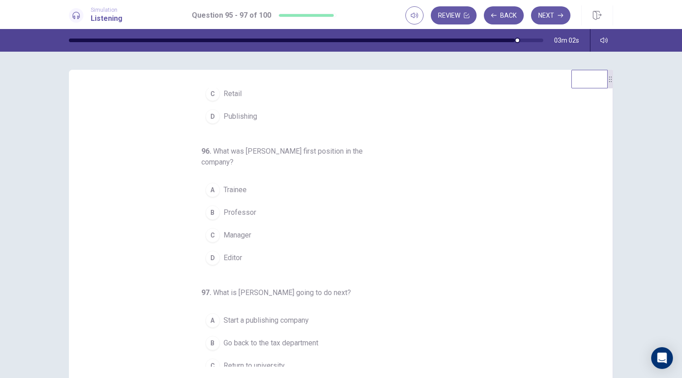
click at [306, 215] on button "B Professor" at bounding box center [335, 212] width 268 height 23
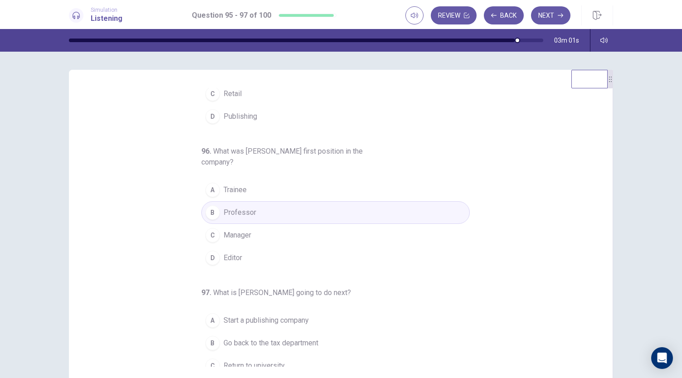
scroll to position [102, 0]
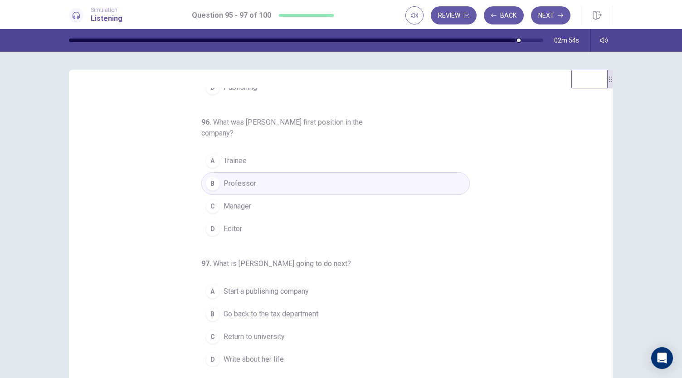
click at [268, 338] on span "Return to university" at bounding box center [254, 336] width 61 height 11
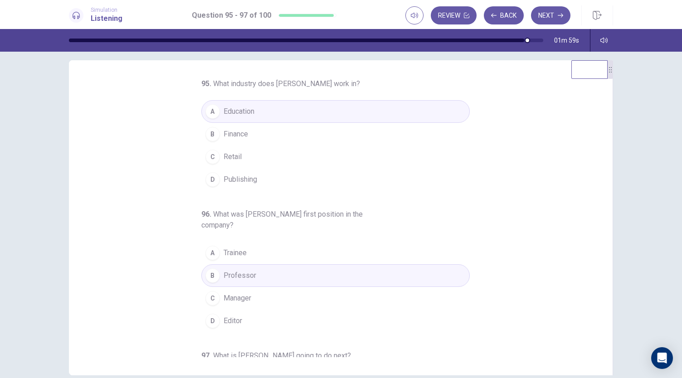
scroll to position [0, 0]
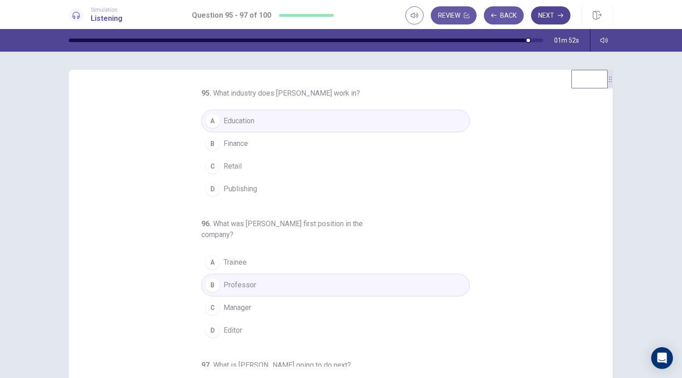
click at [551, 18] on button "Next" at bounding box center [550, 15] width 39 height 18
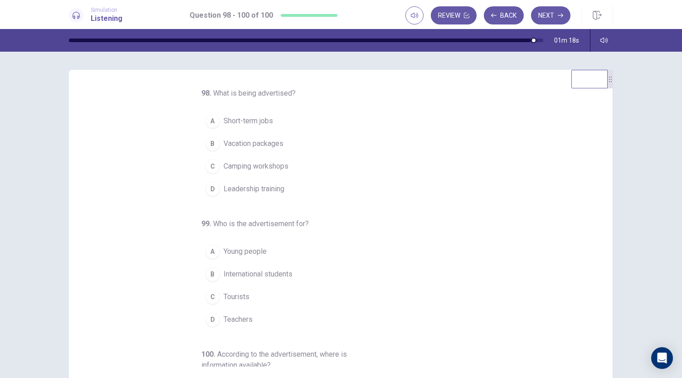
click at [312, 152] on button "B Vacation packages" at bounding box center [335, 143] width 268 height 23
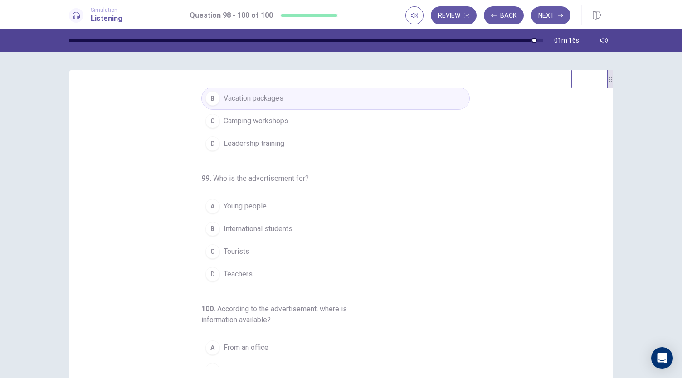
scroll to position [46, 0]
click at [315, 251] on button "C Tourists" at bounding box center [335, 251] width 268 height 23
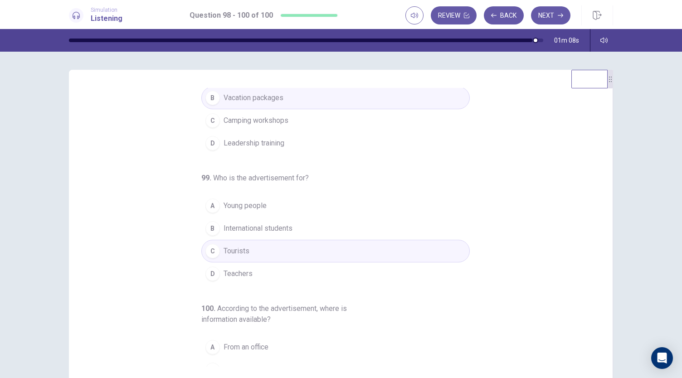
click at [333, 277] on button "D Teachers" at bounding box center [335, 274] width 268 height 23
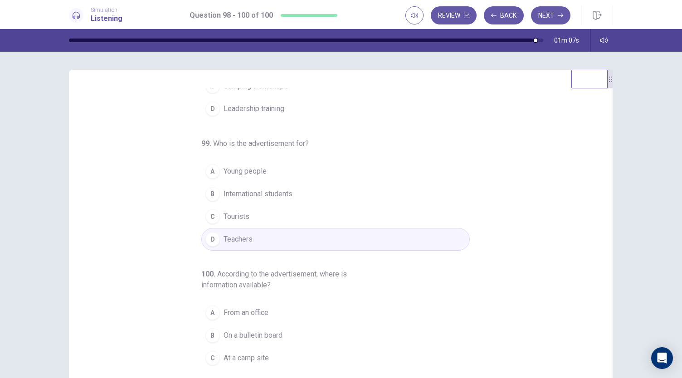
scroll to position [102, 0]
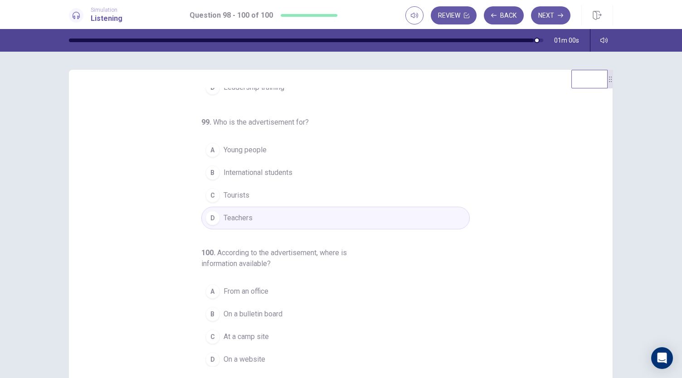
click at [304, 334] on button "C At a camp site" at bounding box center [335, 337] width 268 height 23
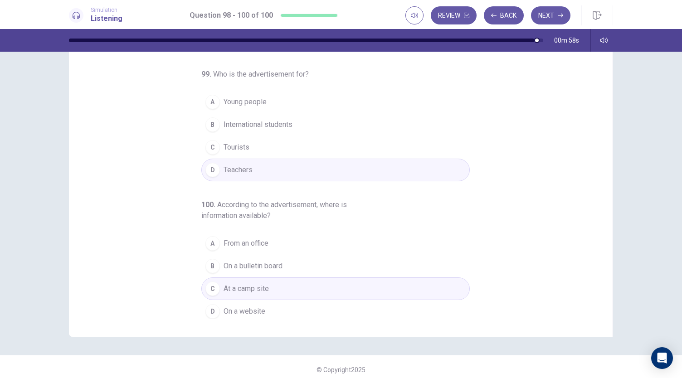
scroll to position [54, 0]
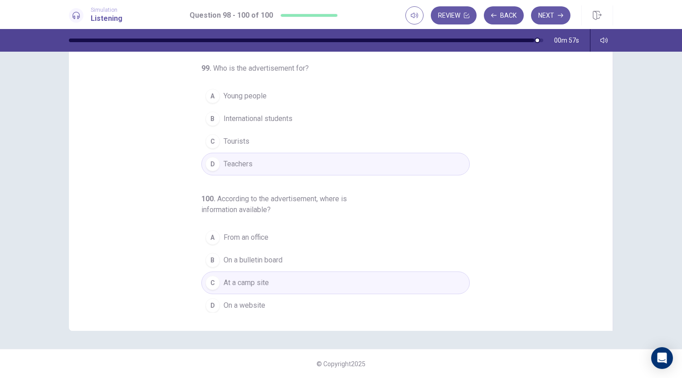
click at [324, 308] on button "D On a website" at bounding box center [335, 305] width 268 height 23
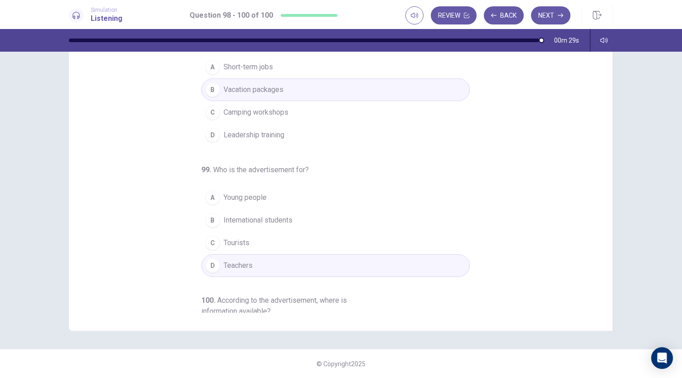
scroll to position [0, 0]
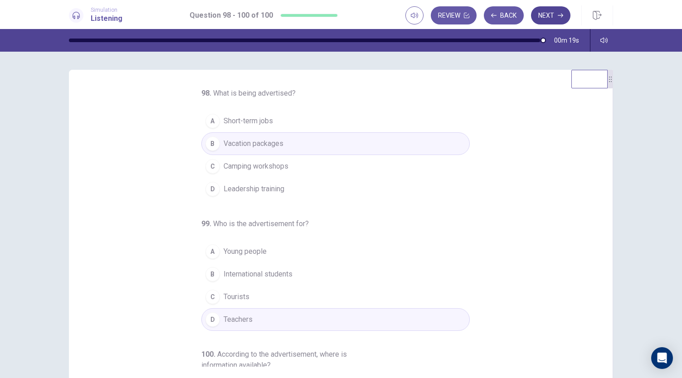
click at [555, 12] on button "Next" at bounding box center [550, 15] width 39 height 18
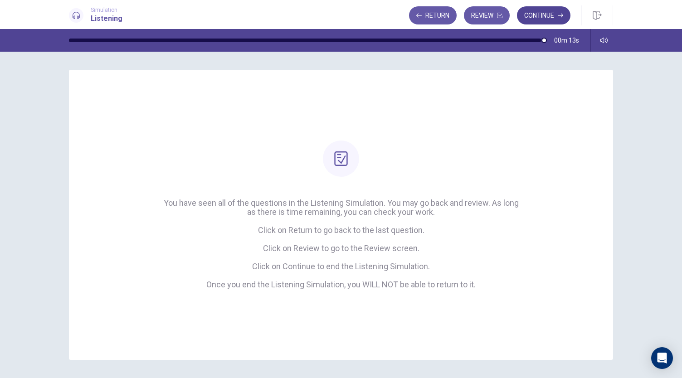
click at [546, 17] on button "Continue" at bounding box center [543, 15] width 53 height 18
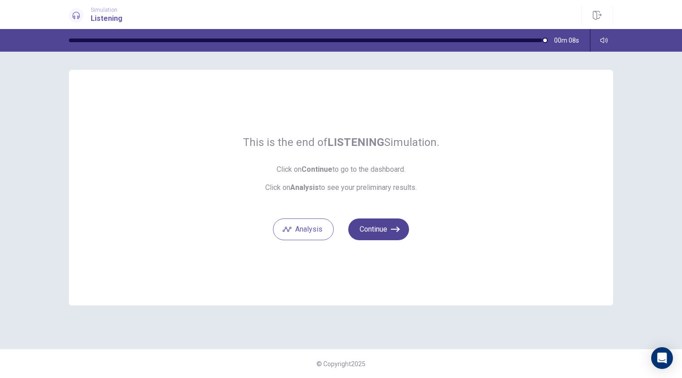
click at [391, 229] on icon "button" at bounding box center [395, 229] width 9 height 5
